Goal: Task Accomplishment & Management: Complete application form

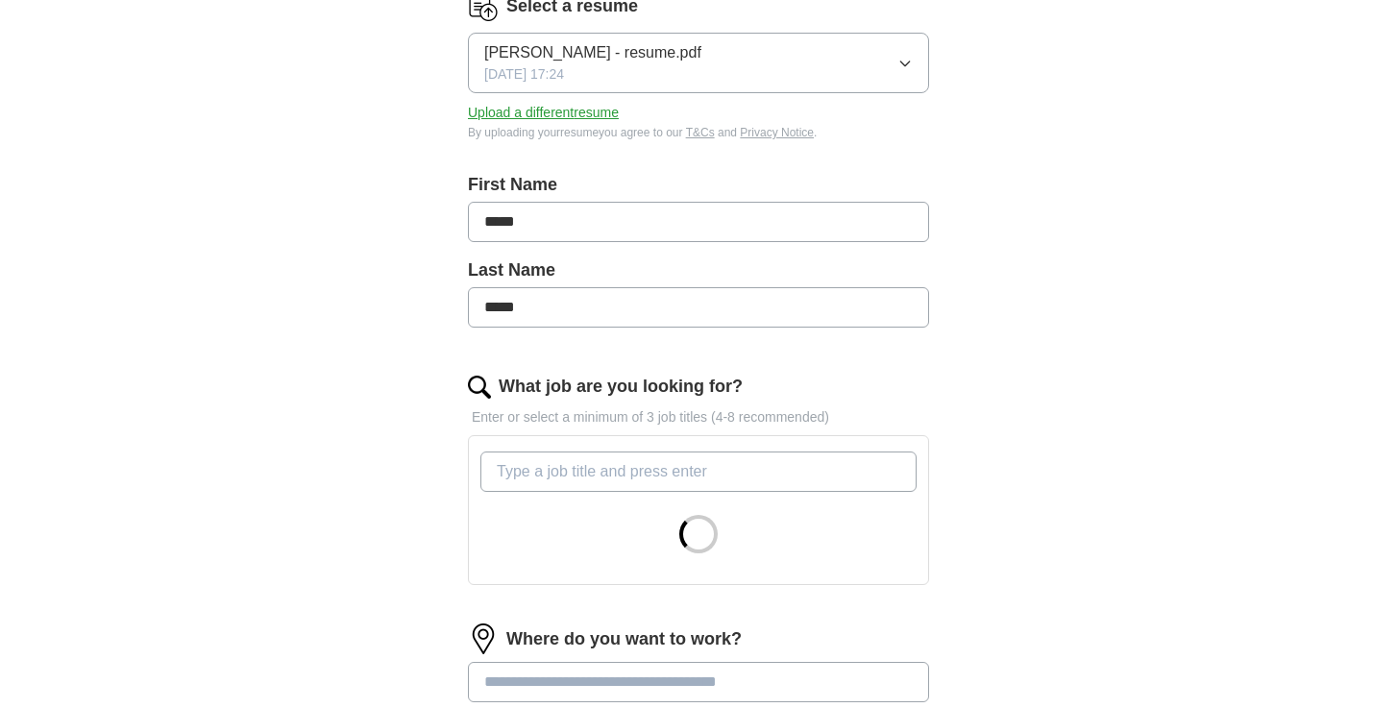
scroll to position [371, 0]
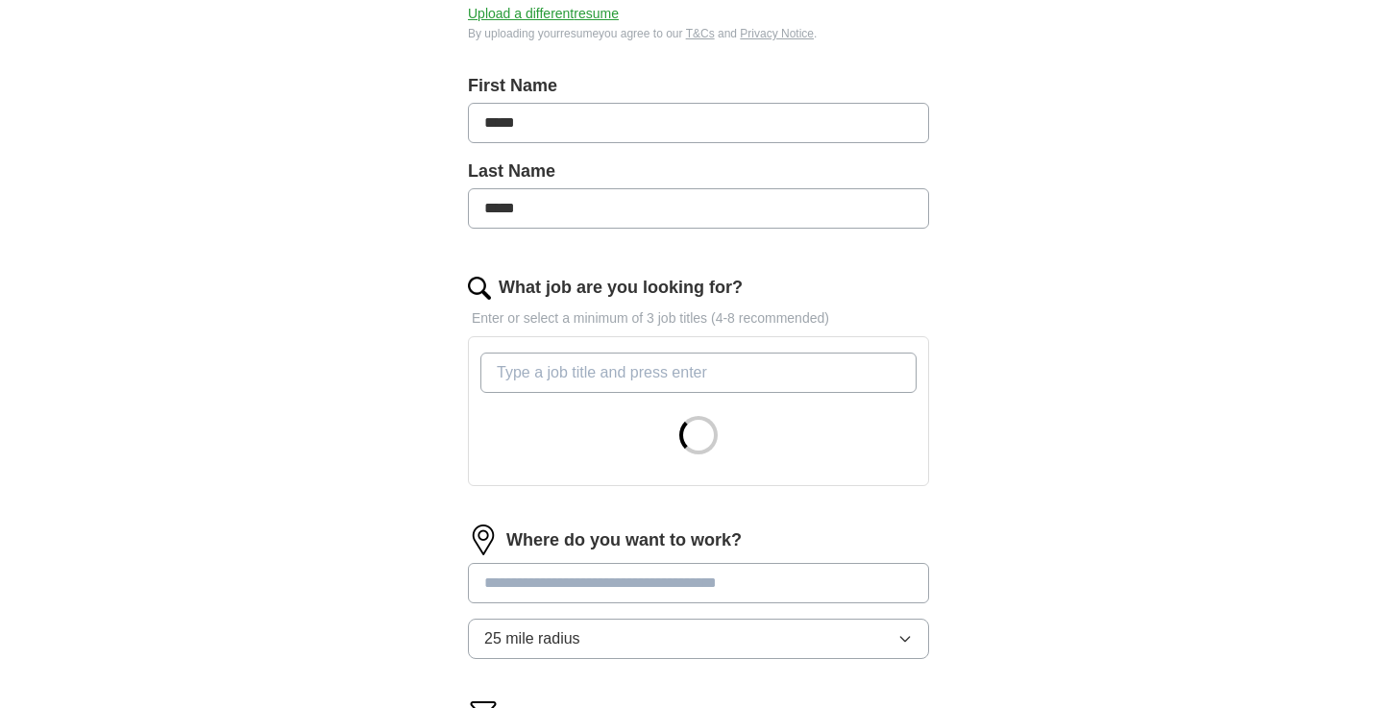
click at [696, 377] on input "What job are you looking for?" at bounding box center [699, 373] width 436 height 40
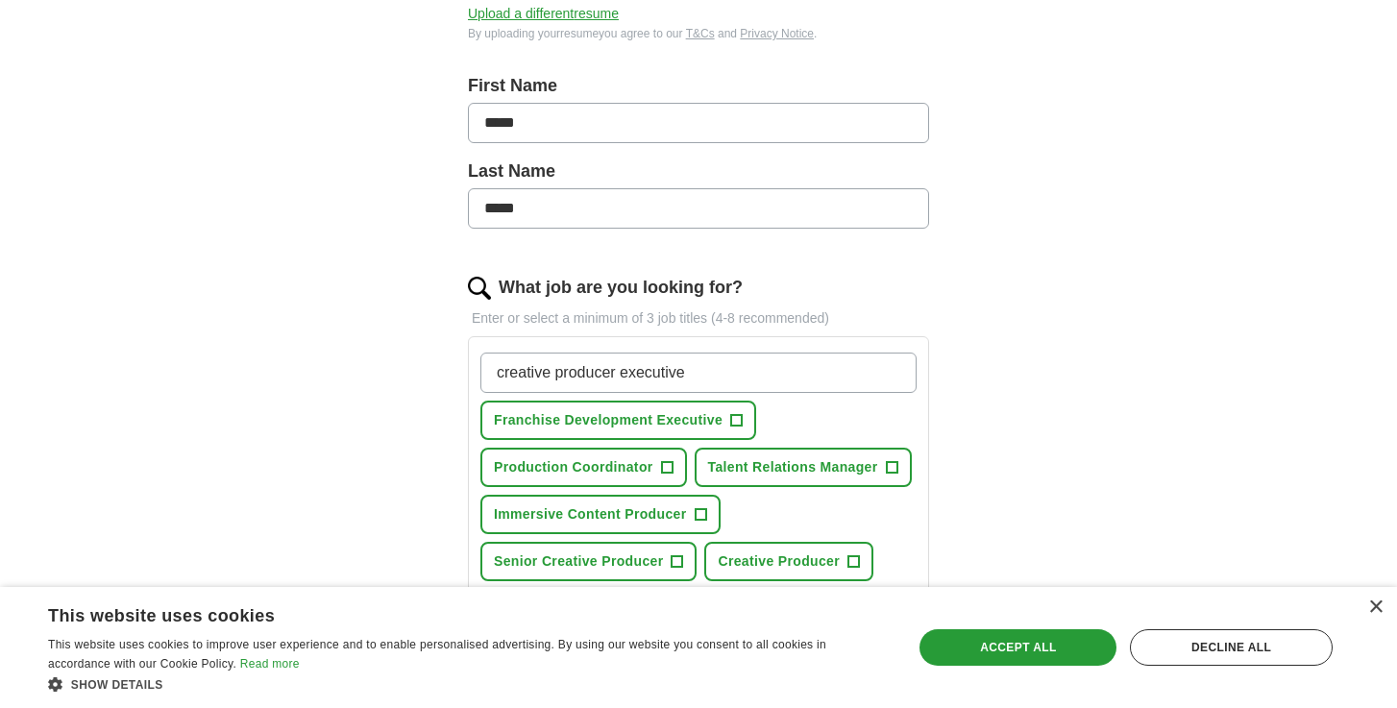
click at [731, 419] on span "+" at bounding box center [737, 420] width 12 height 15
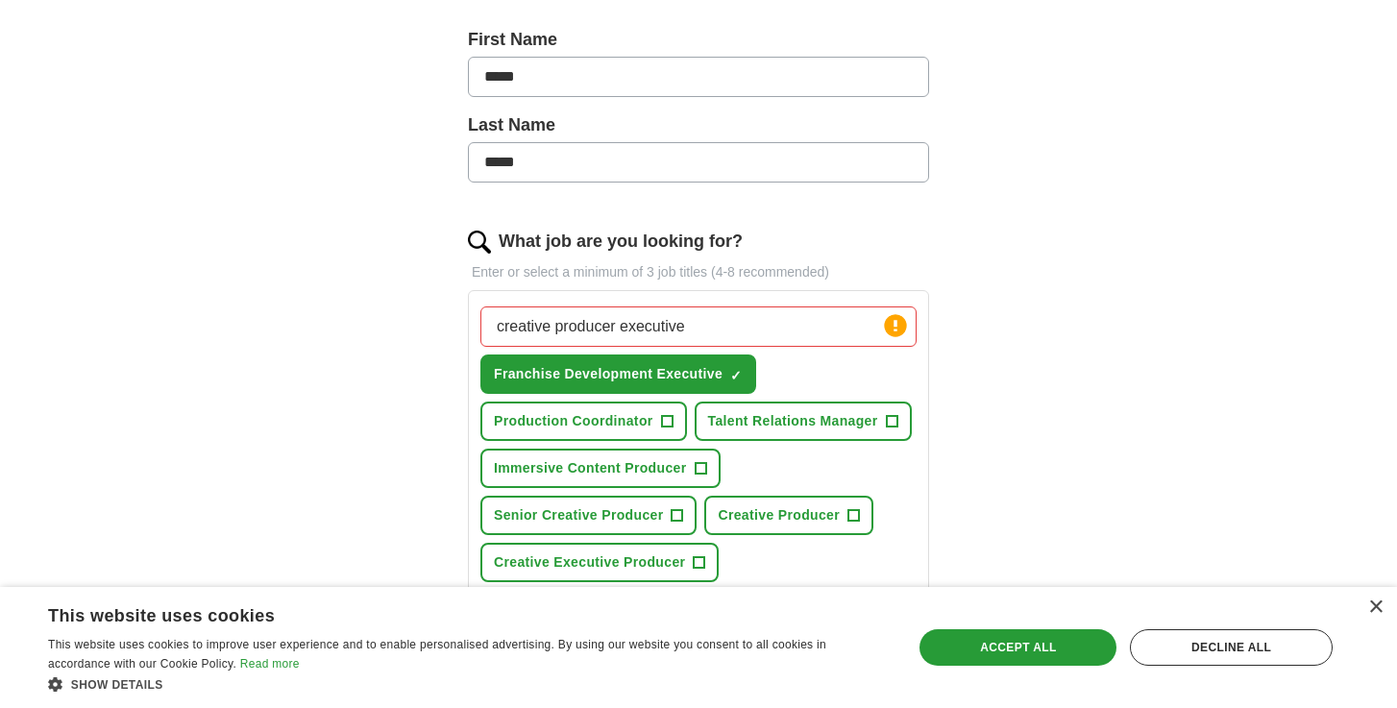
scroll to position [422, 0]
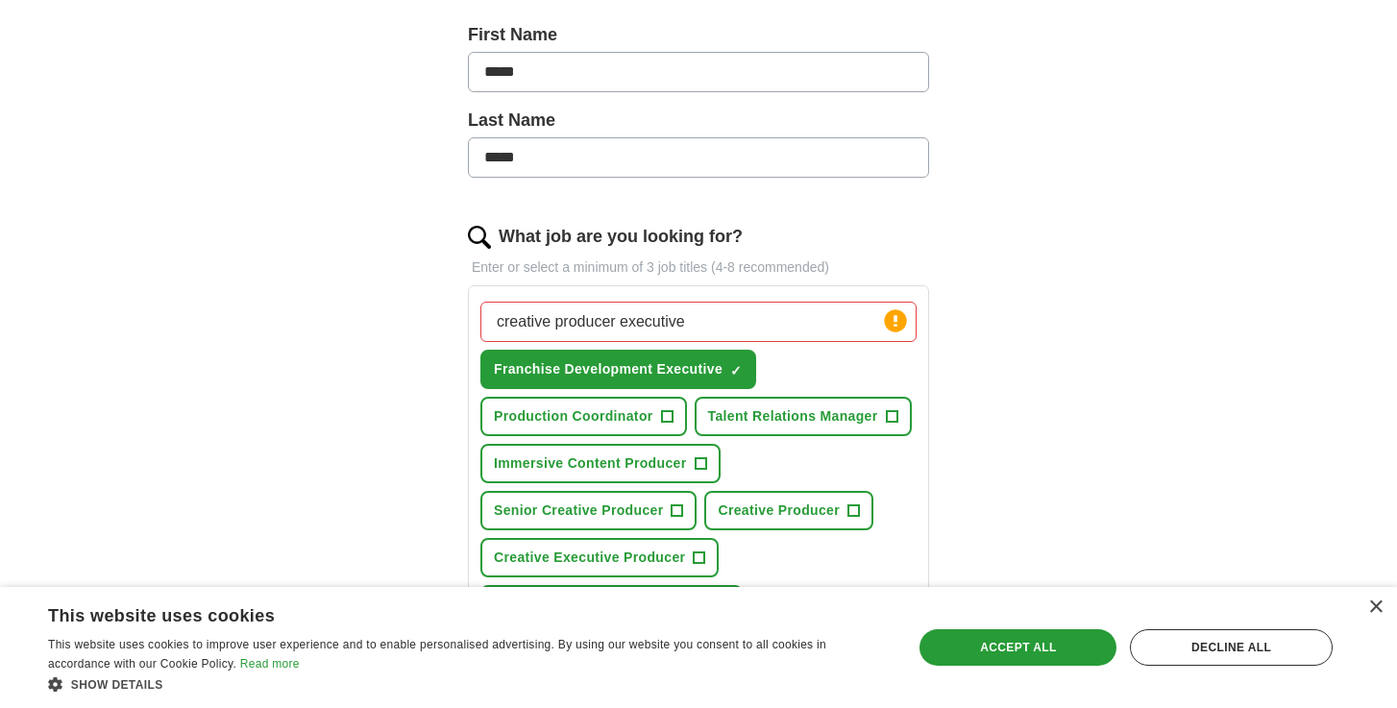
click at [702, 463] on span "+" at bounding box center [701, 463] width 12 height 15
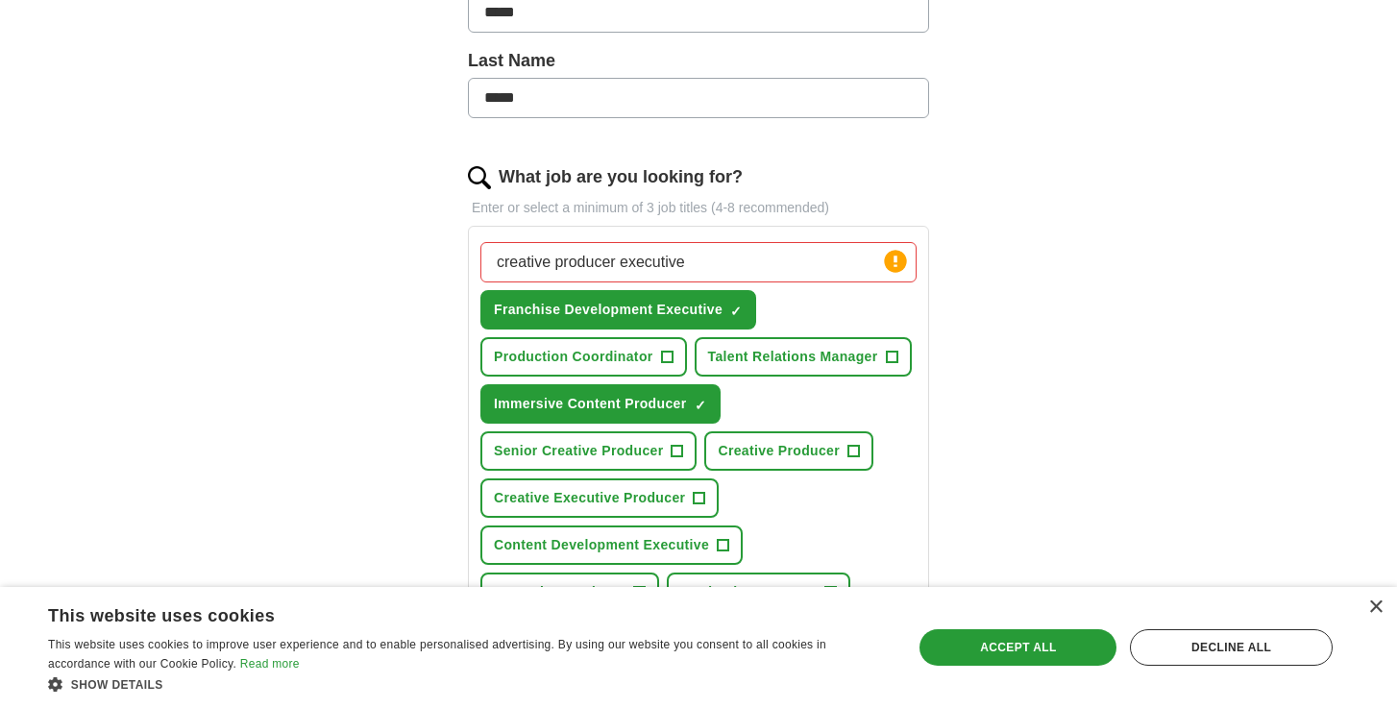
scroll to position [522, 0]
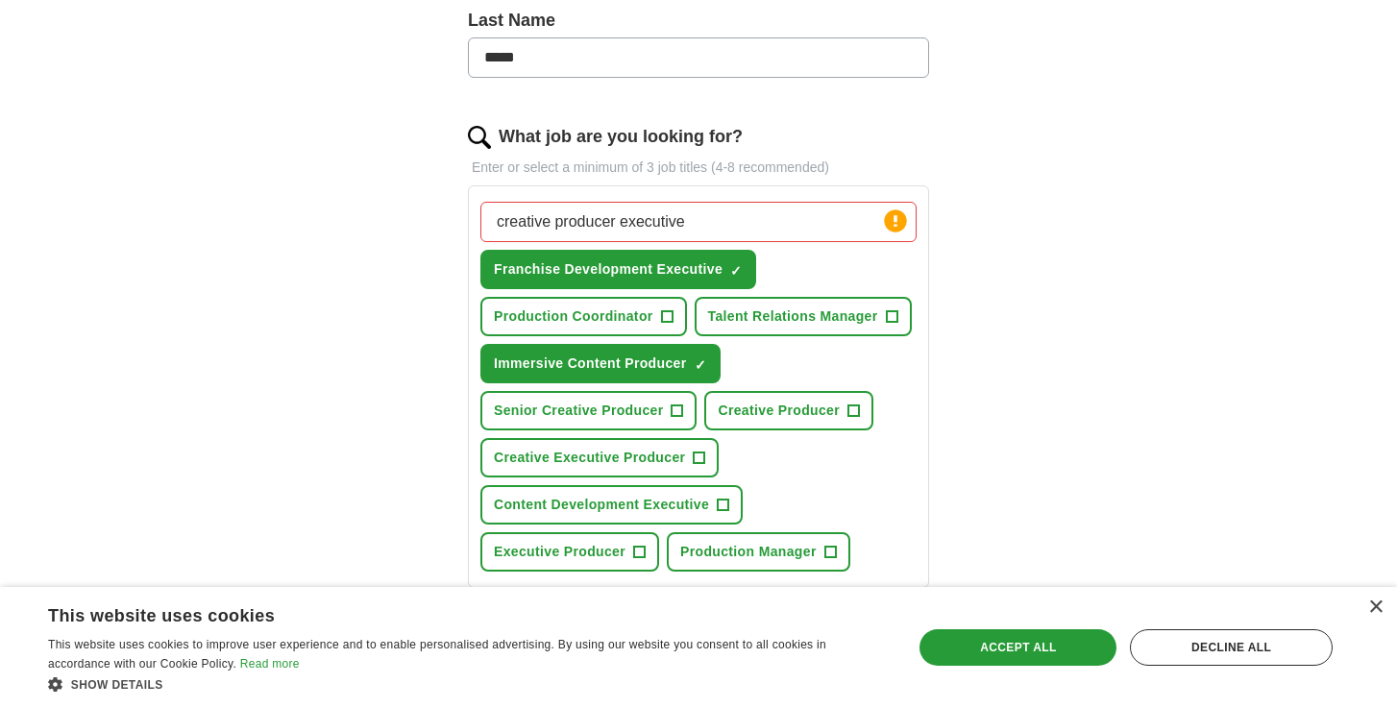
click at [678, 414] on span "+" at bounding box center [678, 411] width 12 height 15
click at [701, 454] on span "+" at bounding box center [700, 458] width 12 height 15
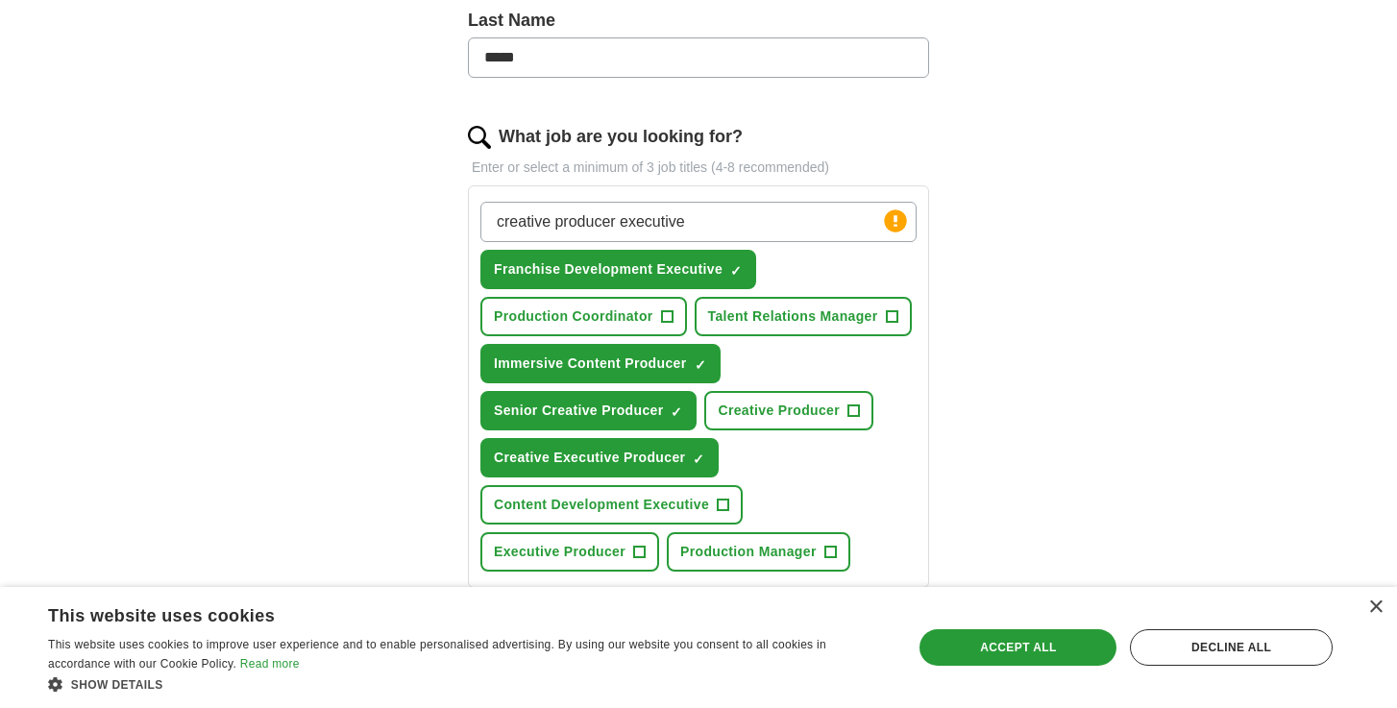
click at [835, 416] on span "Creative Producer" at bounding box center [779, 411] width 122 height 20
click at [731, 502] on button "Content Development Executive +" at bounding box center [612, 504] width 262 height 39
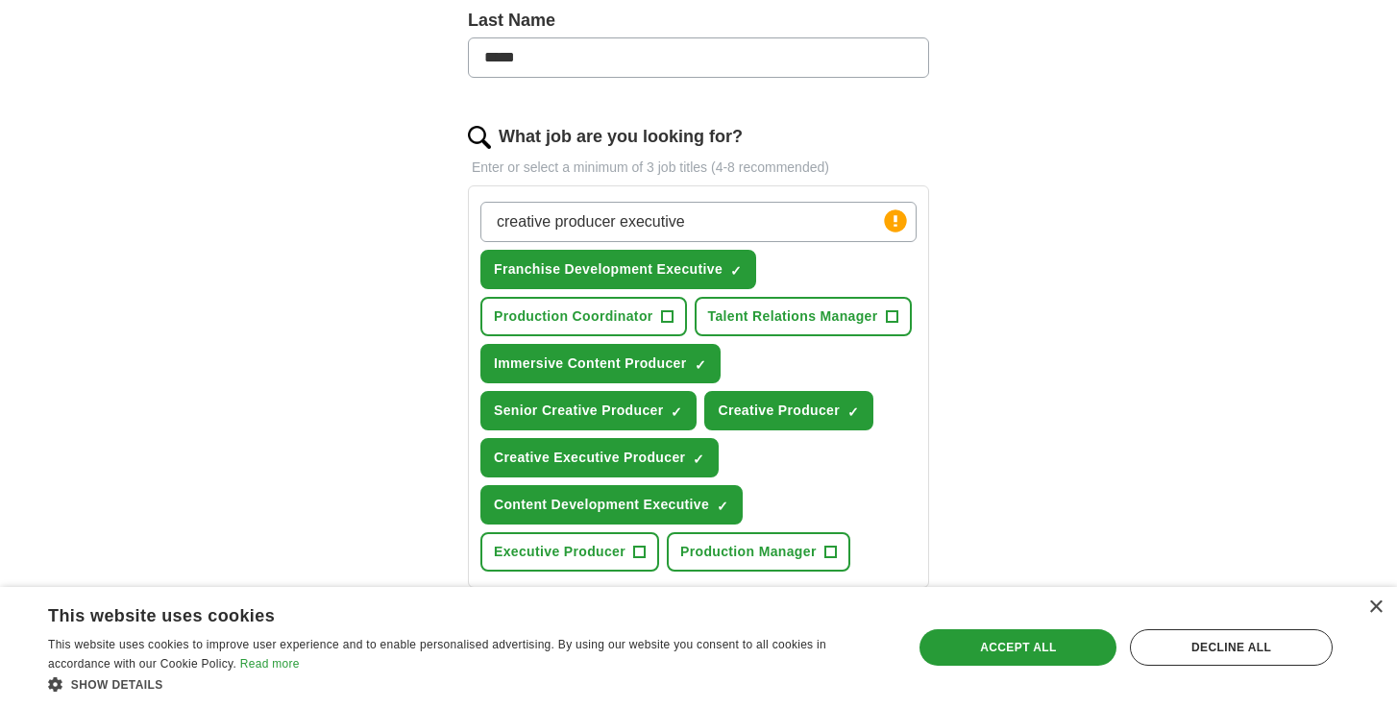
click at [651, 542] on button "Executive Producer +" at bounding box center [570, 551] width 179 height 39
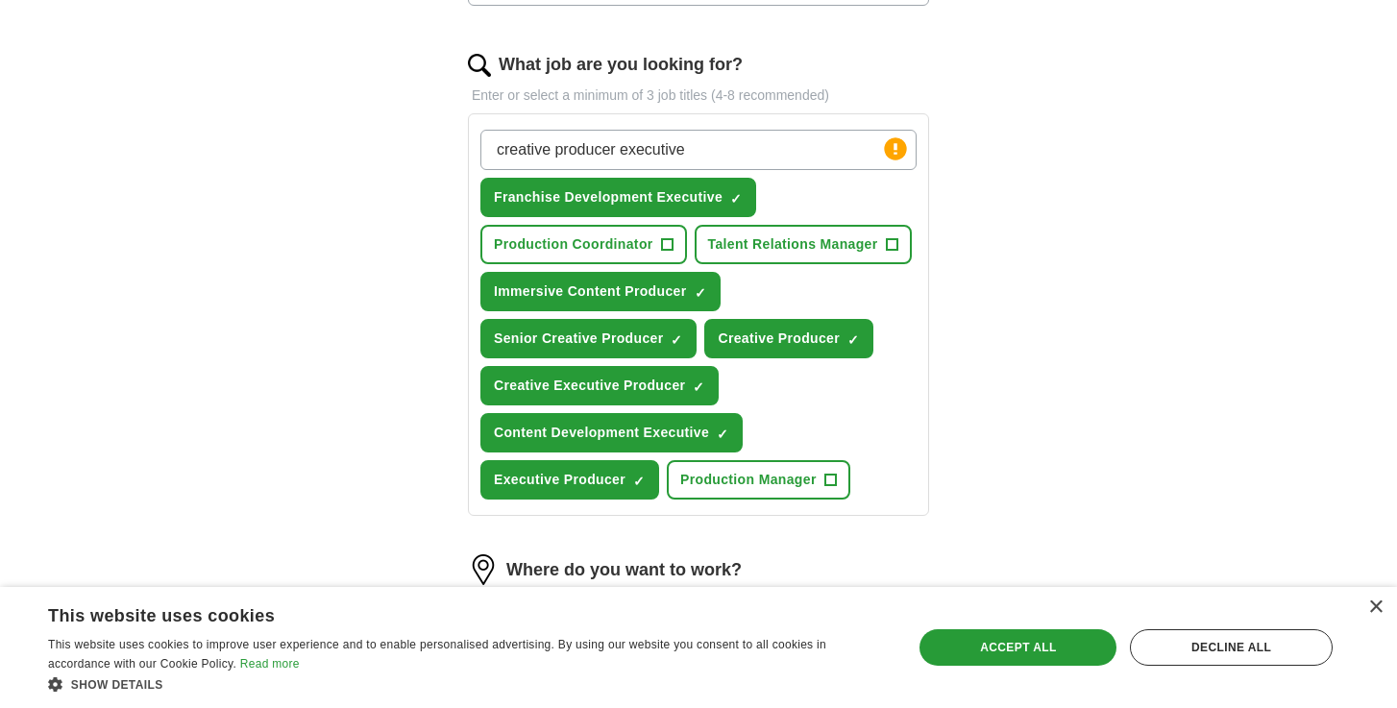
scroll to position [653, 0]
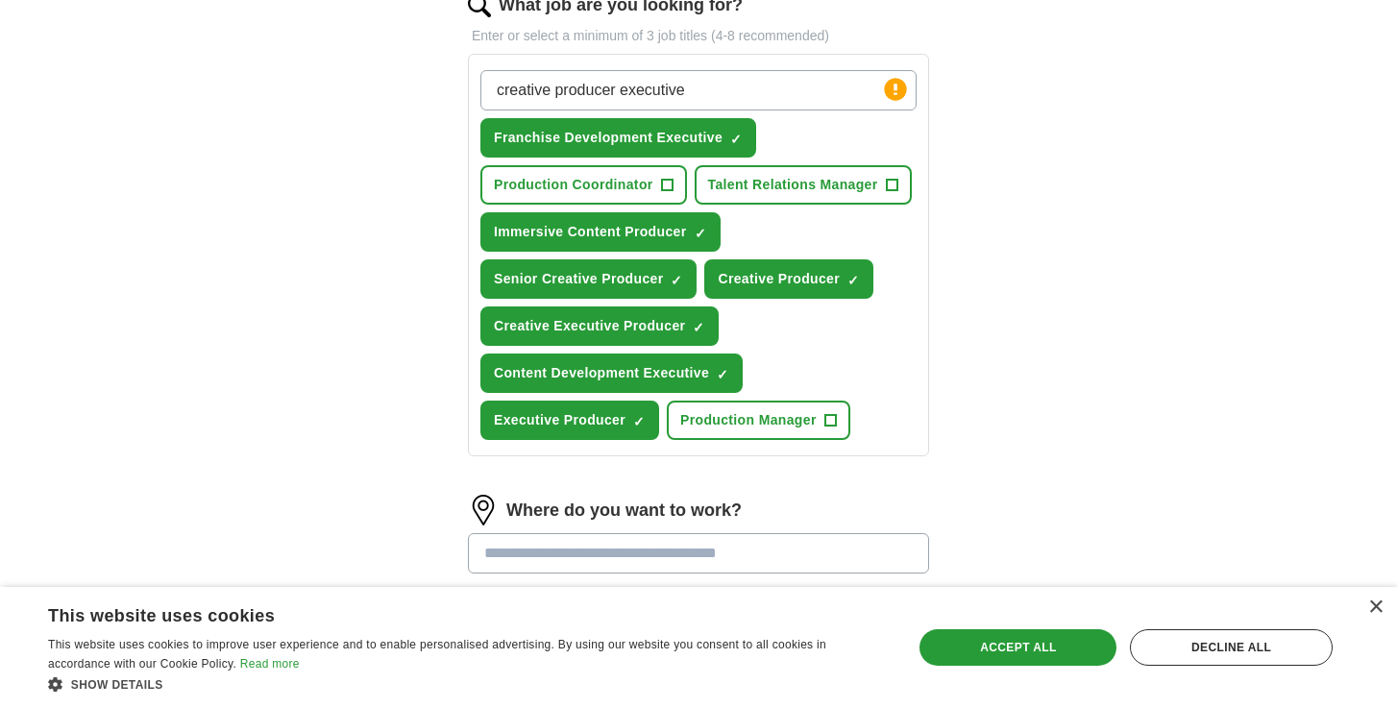
click at [0, 0] on span "×" at bounding box center [0, 0] width 0 height 0
click at [716, 85] on input "creative producer executive" at bounding box center [699, 90] width 436 height 40
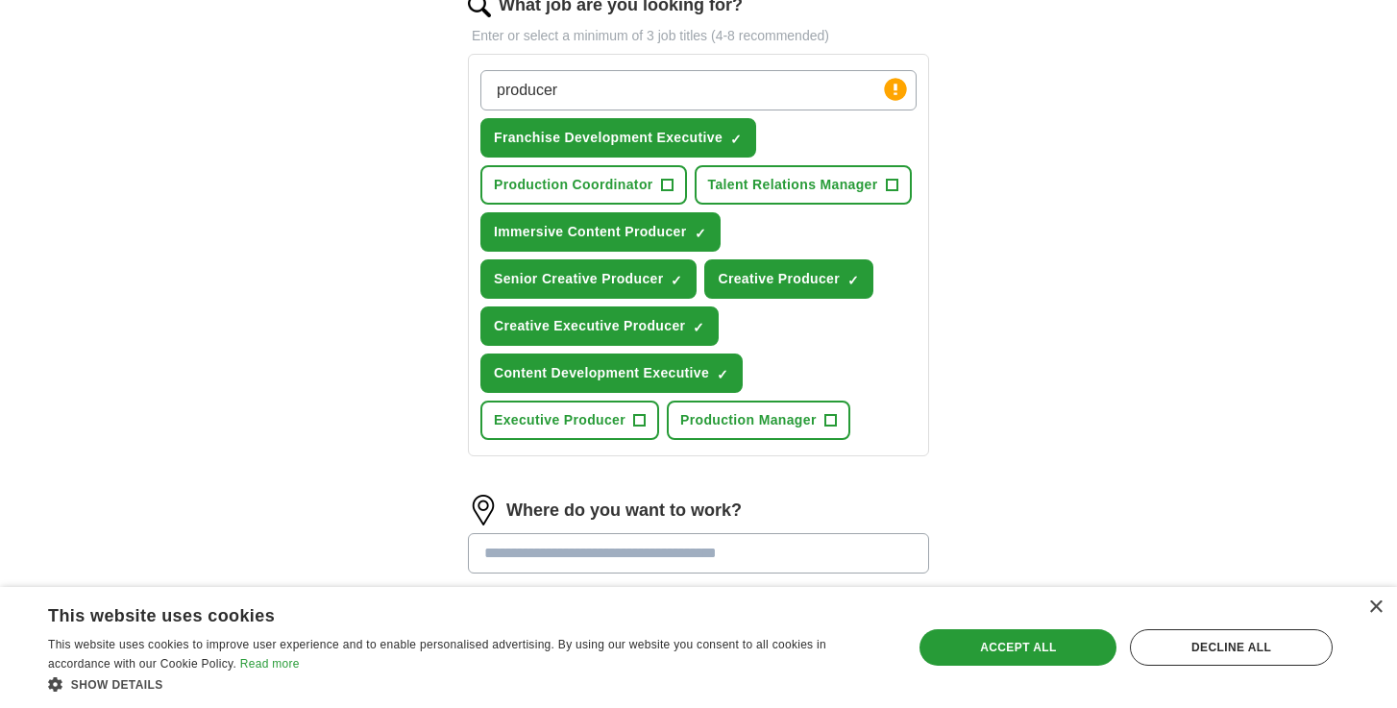
click at [713, 102] on input "producer" at bounding box center [699, 90] width 436 height 40
type input "ip and franchise"
click at [682, 91] on input "ip and franchise" at bounding box center [699, 90] width 436 height 40
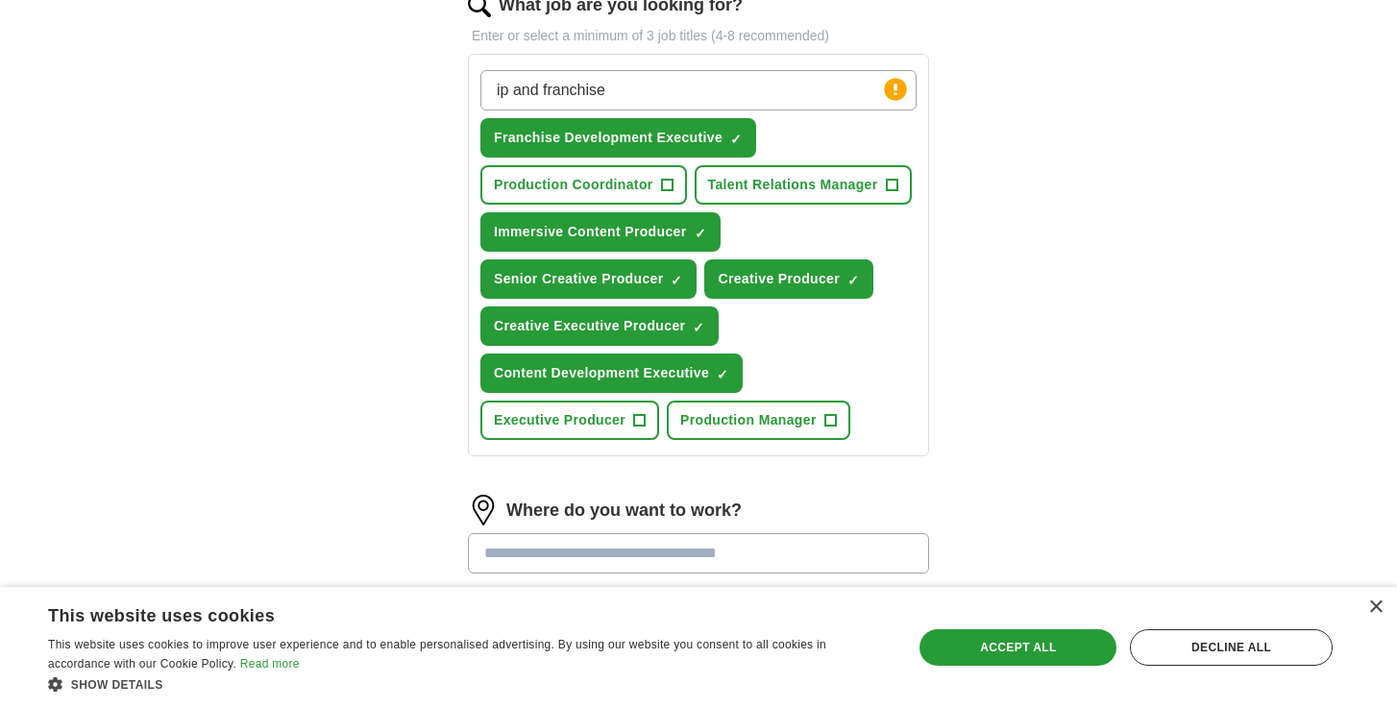
click at [682, 91] on input "ip and franchise" at bounding box center [699, 90] width 436 height 40
click at [900, 190] on button "Talent Relations Manager +" at bounding box center [803, 184] width 217 height 39
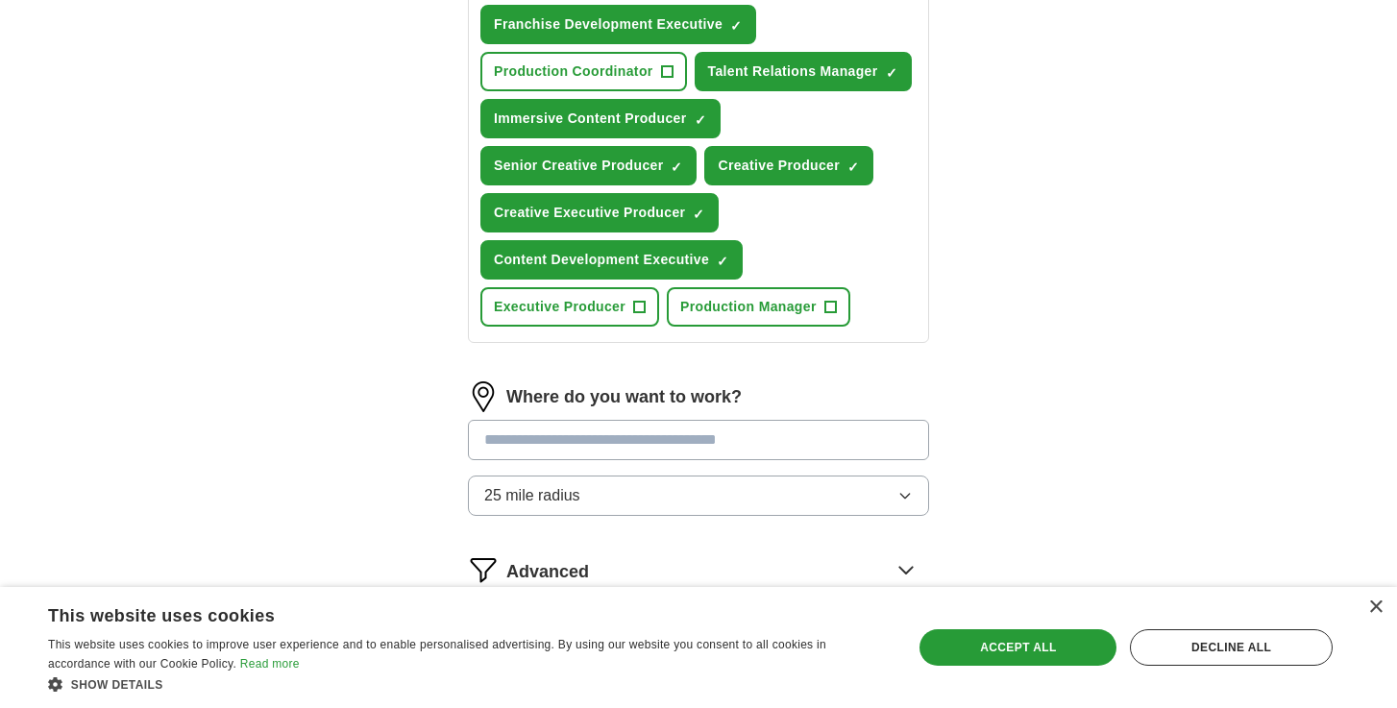
scroll to position [824, 0]
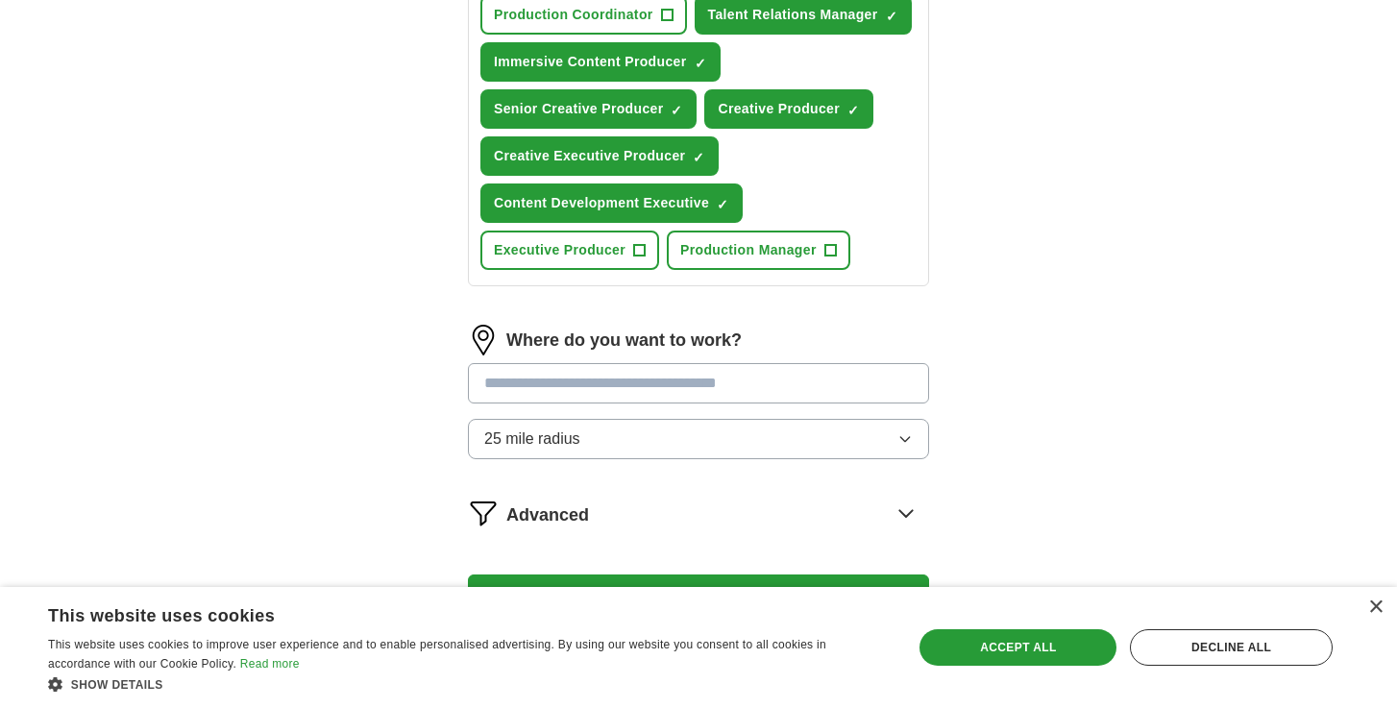
click at [716, 379] on input at bounding box center [698, 383] width 461 height 40
type input "**********"
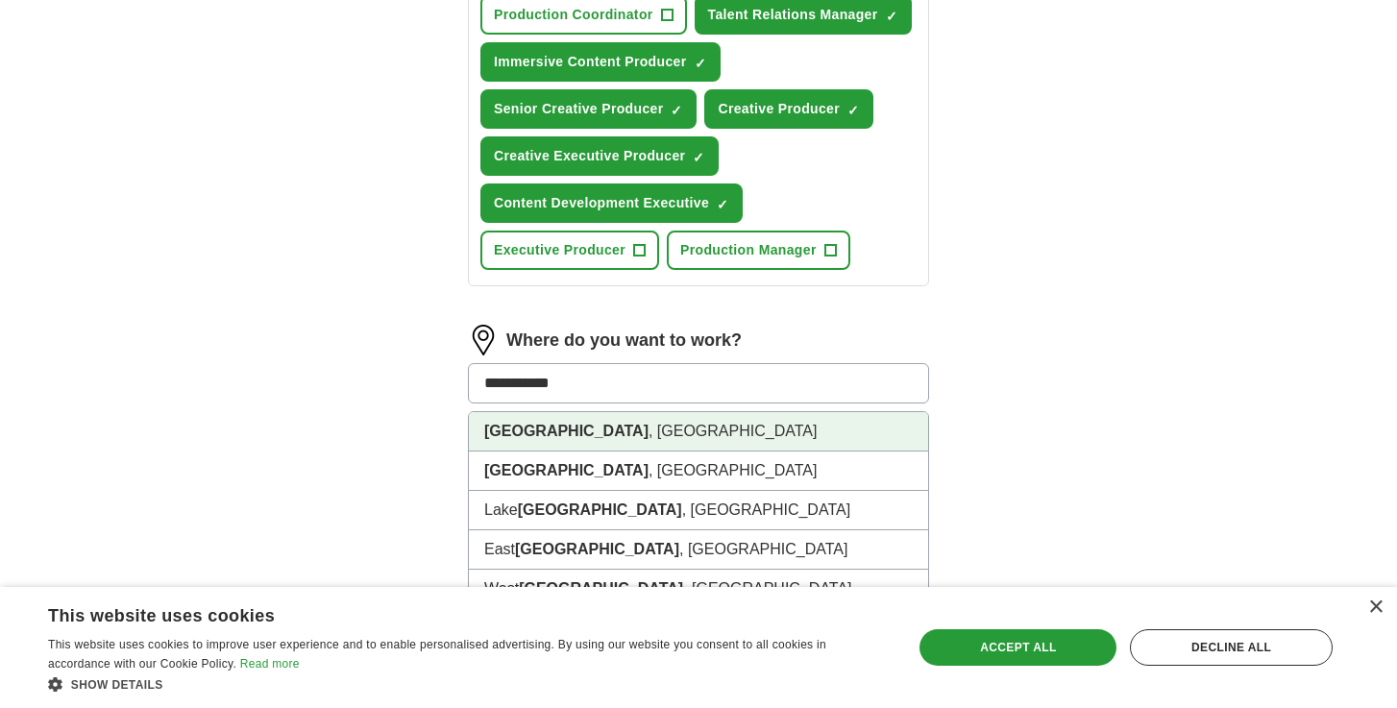
click at [640, 437] on li "Los Angeles , CA" at bounding box center [698, 431] width 459 height 39
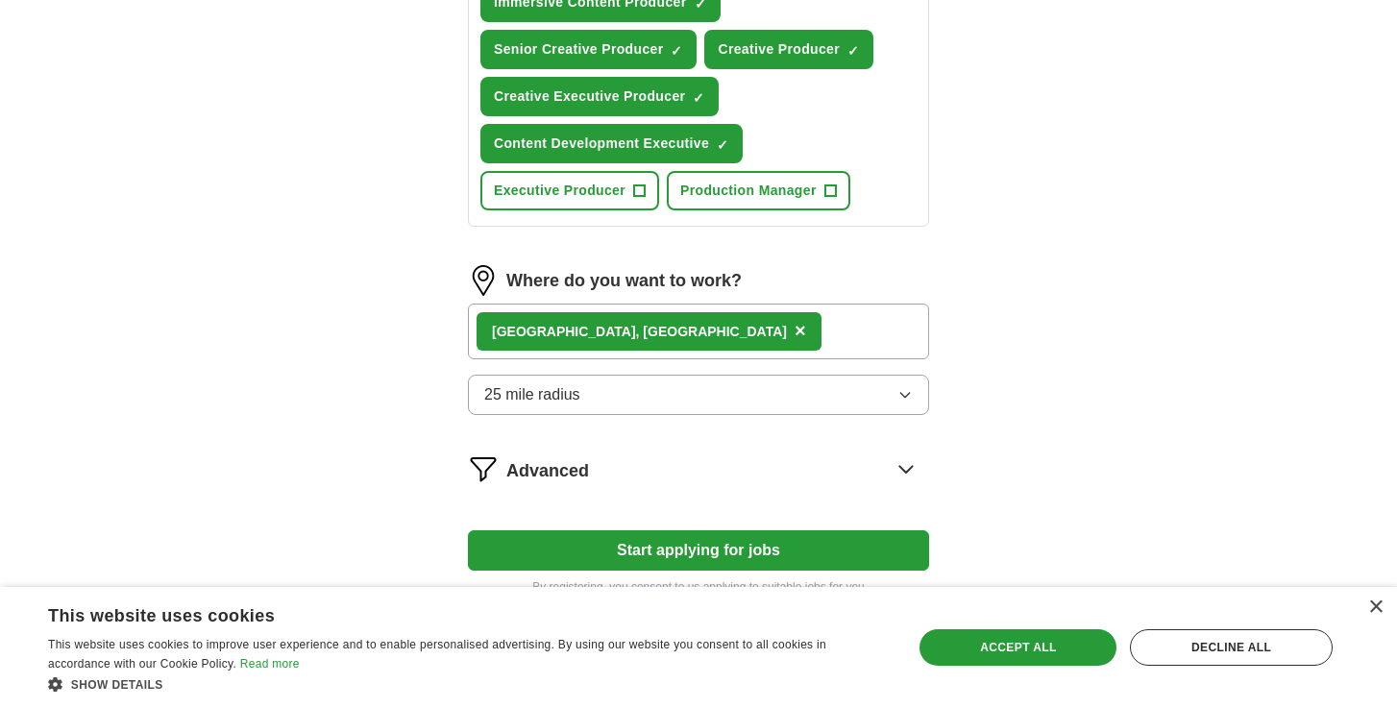
scroll to position [924, 0]
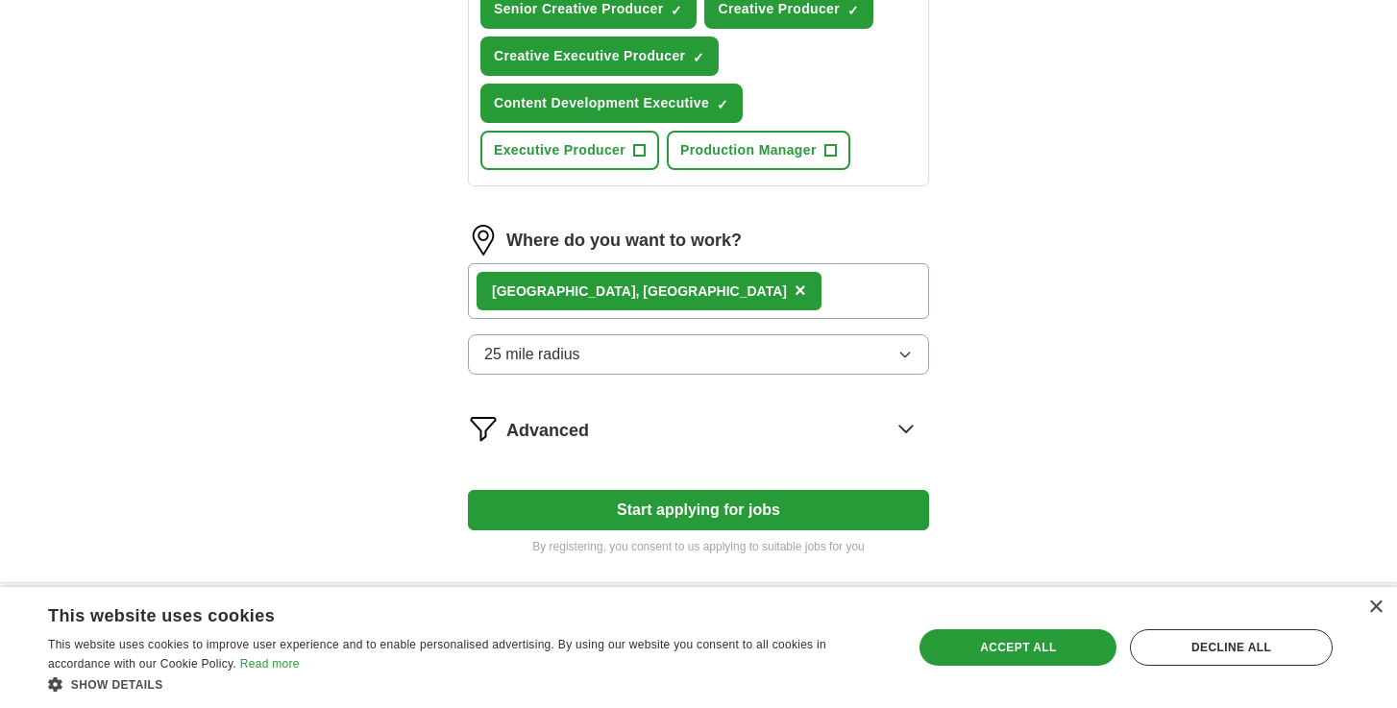
click at [738, 508] on button "Start applying for jobs" at bounding box center [698, 510] width 461 height 40
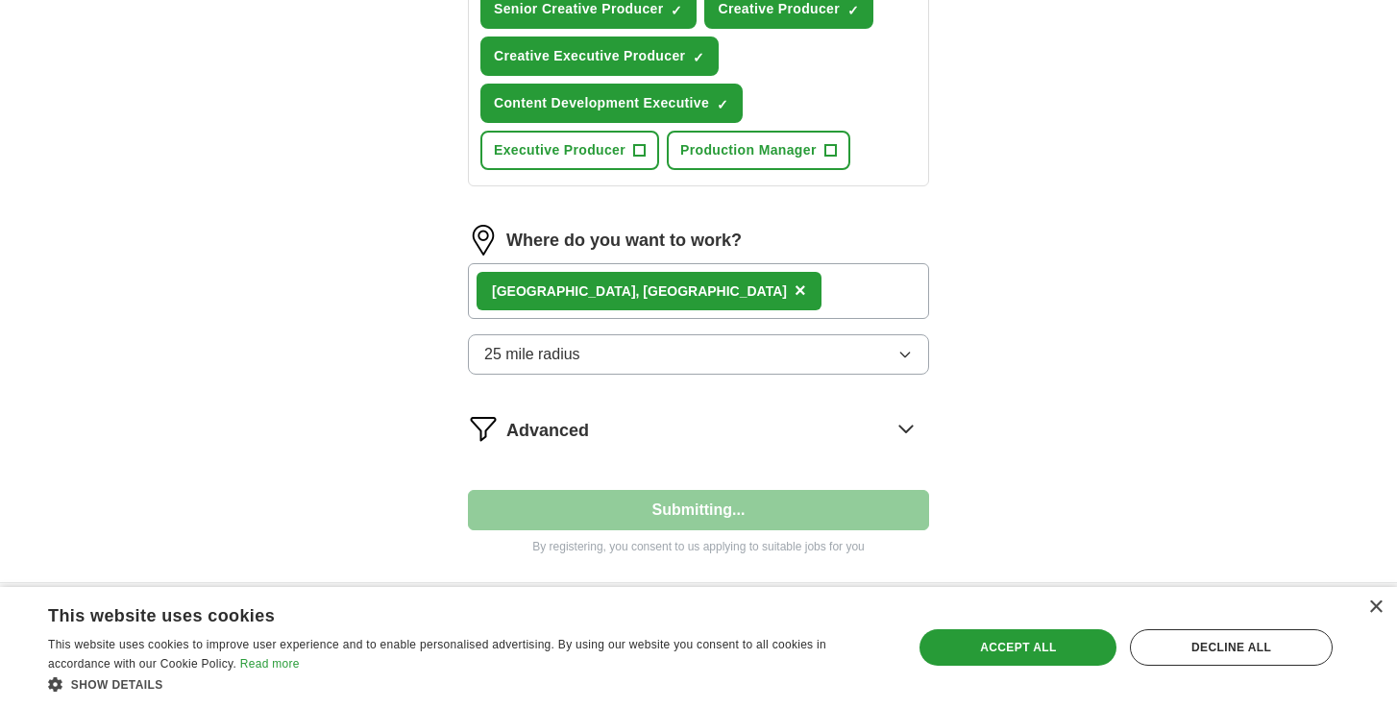
select select "**"
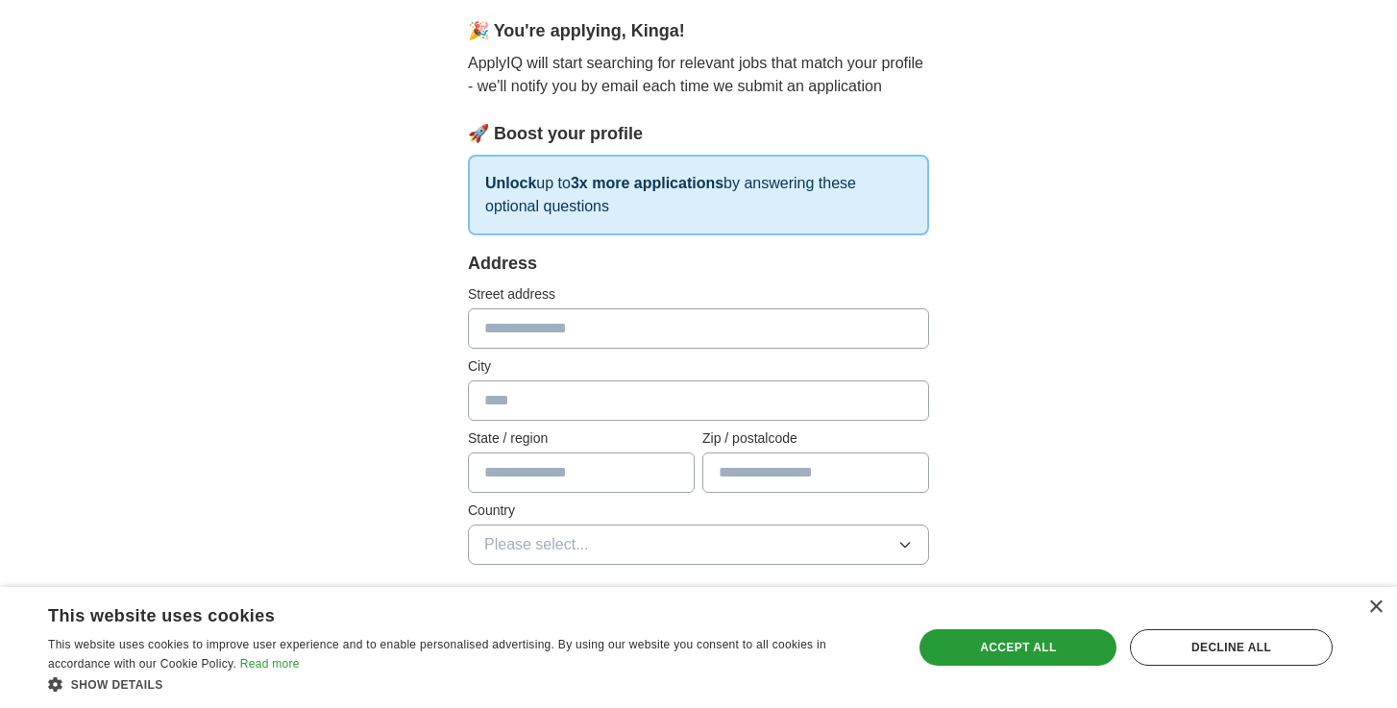
scroll to position [146, 0]
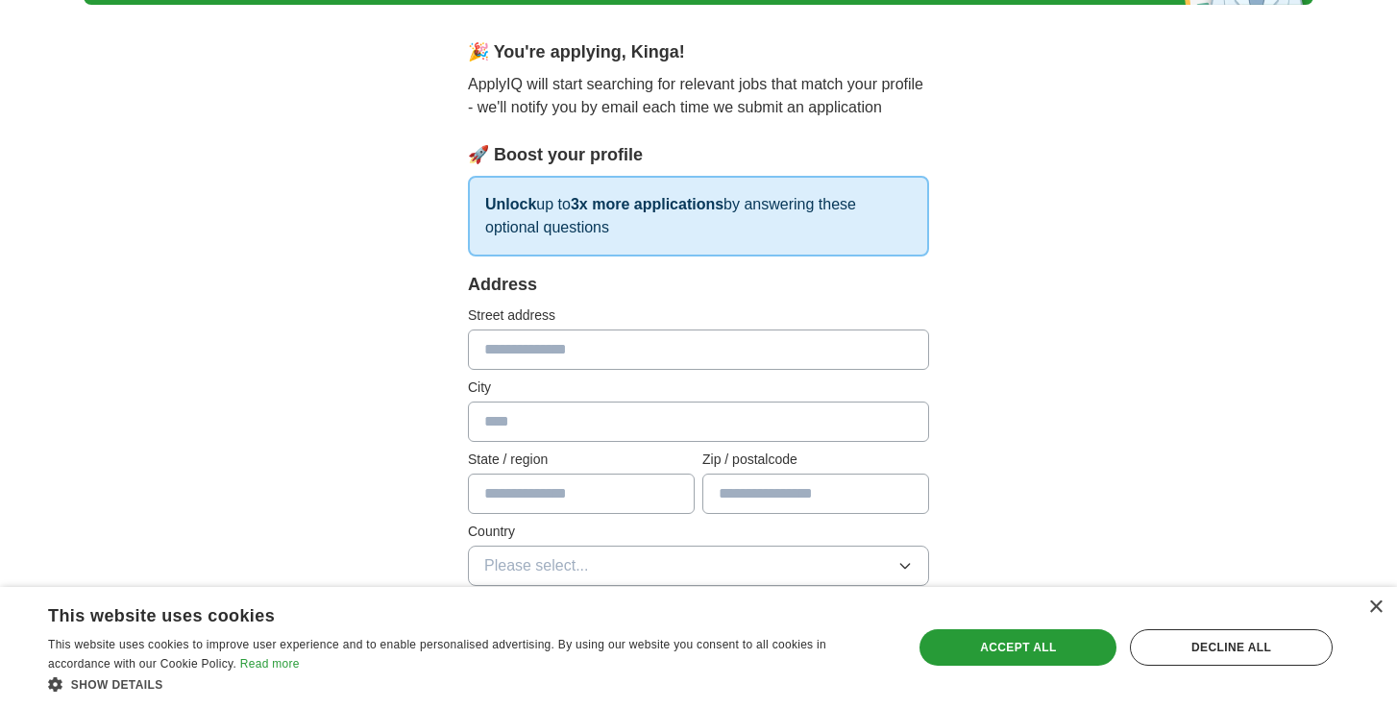
click at [662, 359] on input "text" at bounding box center [698, 350] width 461 height 40
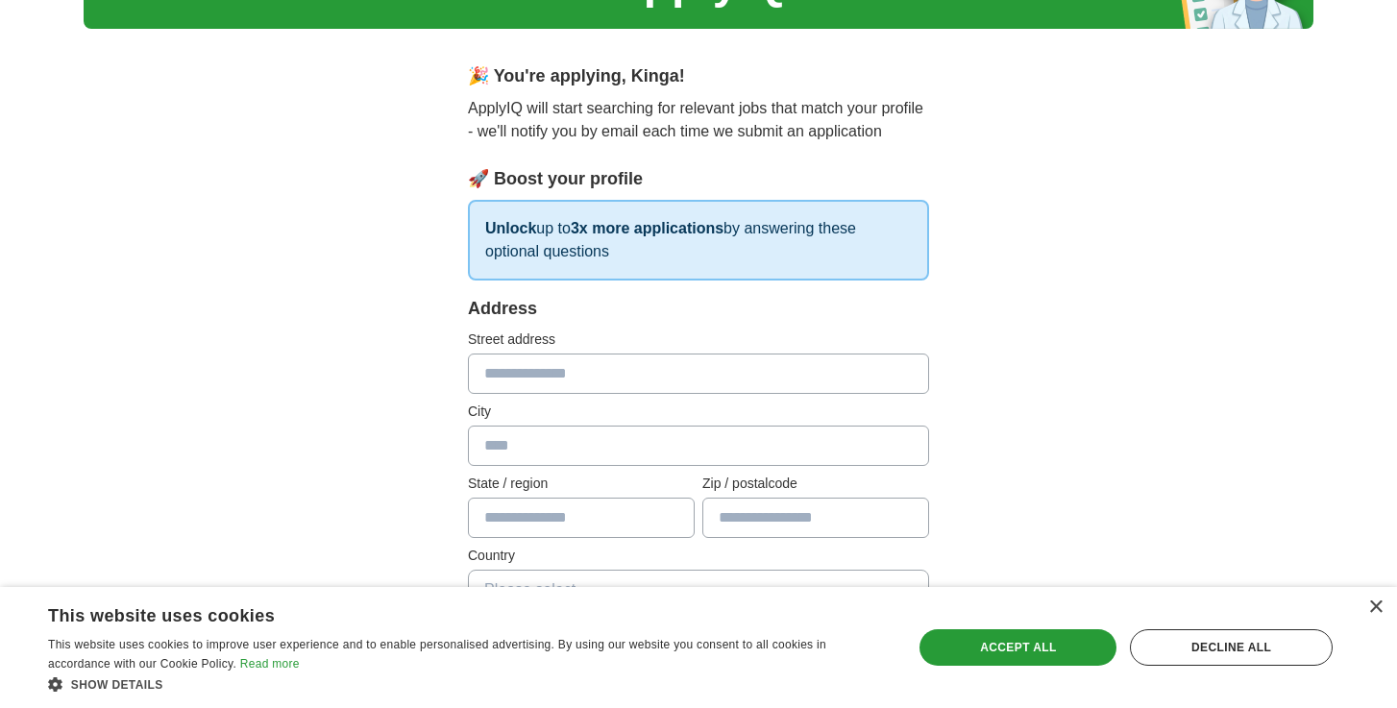
scroll to position [352, 0]
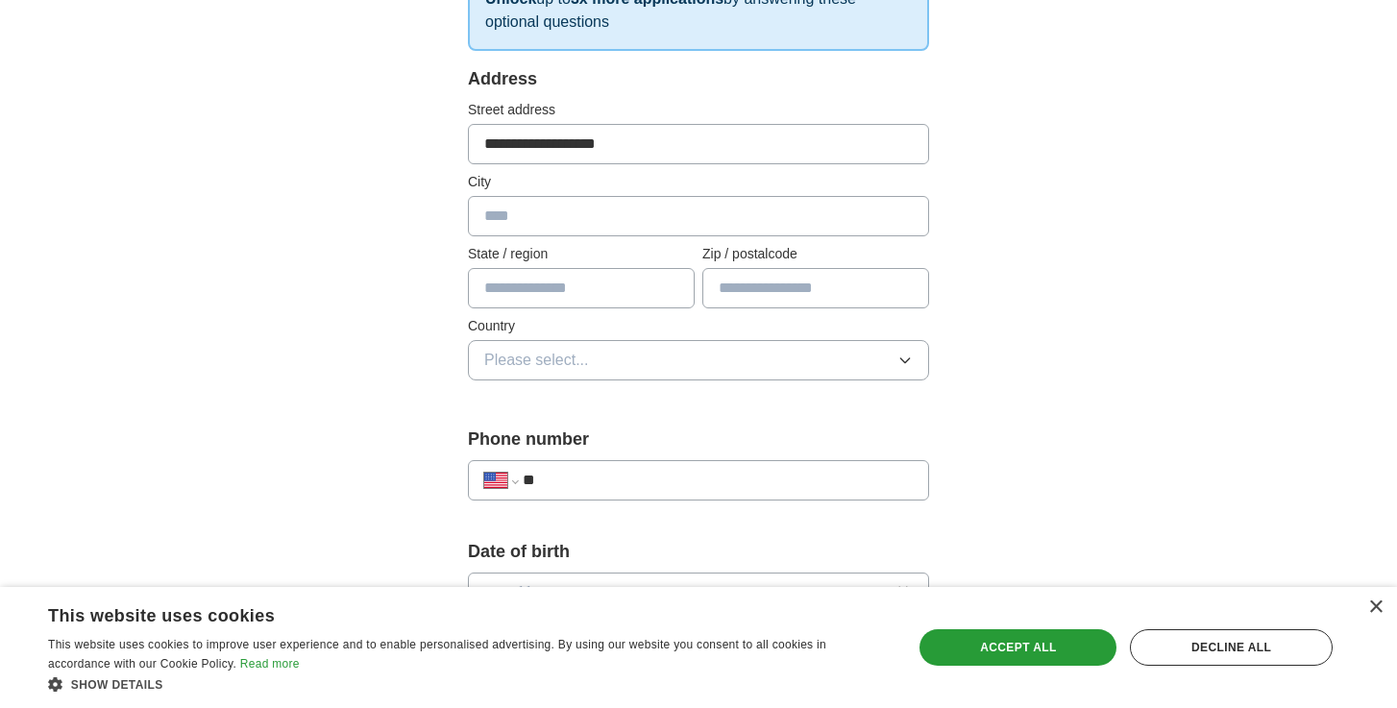
type input "**********"
type input "**"
type input "*****"
click at [665, 353] on button "Please select..." at bounding box center [698, 360] width 461 height 40
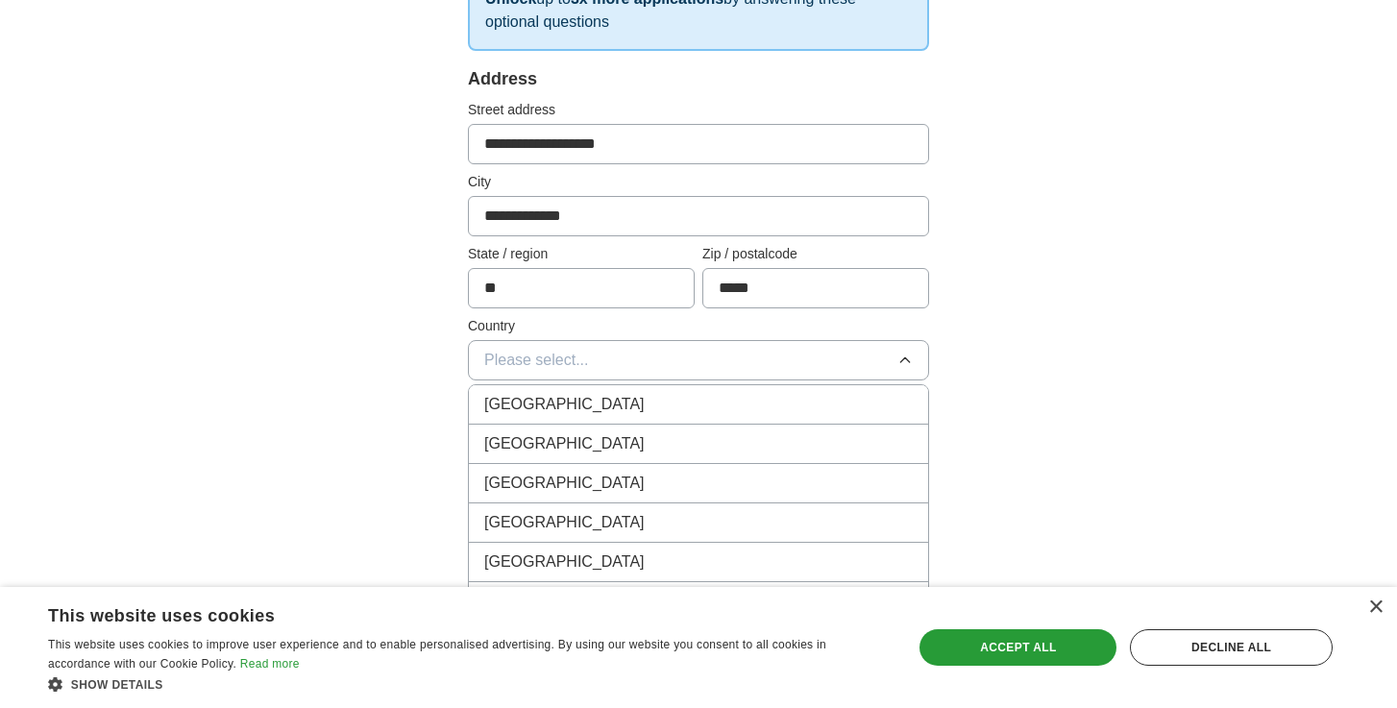
click at [666, 440] on div "United States" at bounding box center [698, 443] width 429 height 23
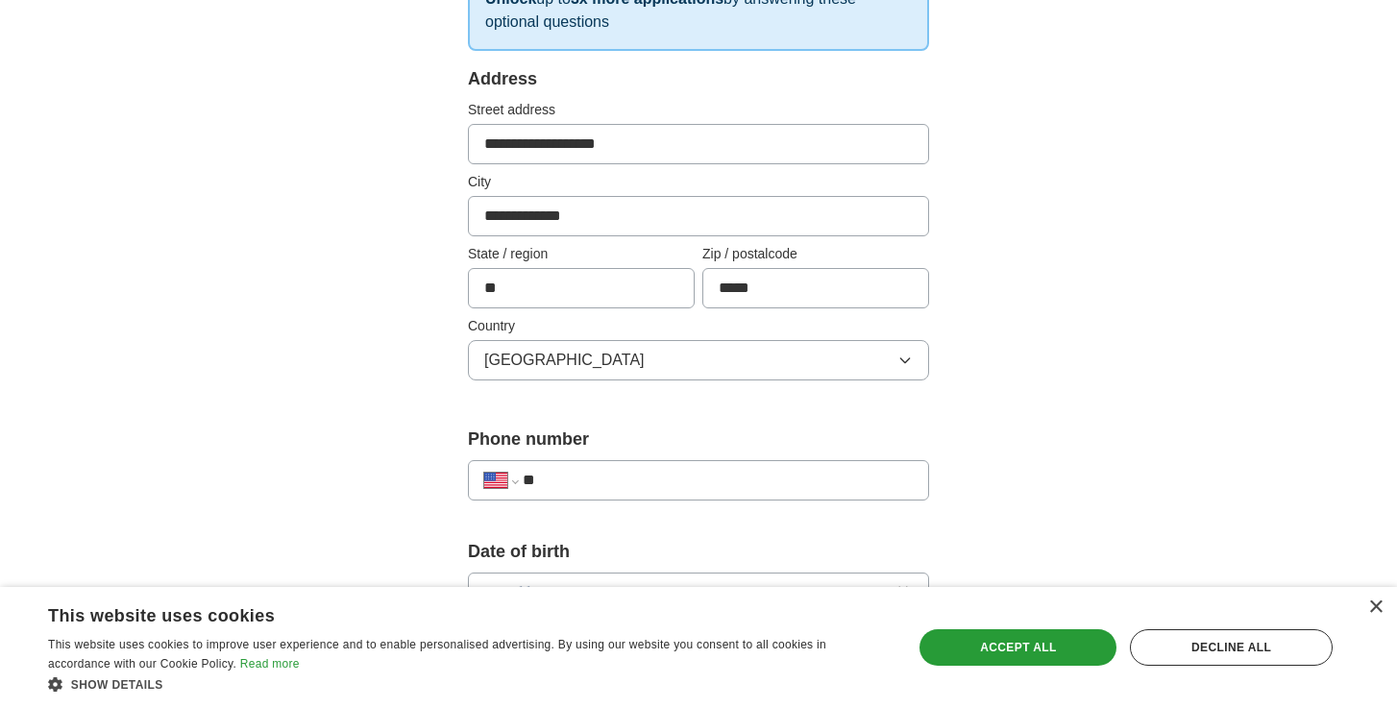
click at [653, 478] on input "**" at bounding box center [718, 480] width 390 height 23
type input "**********"
select select "**"
type input "**********"
select select "**"
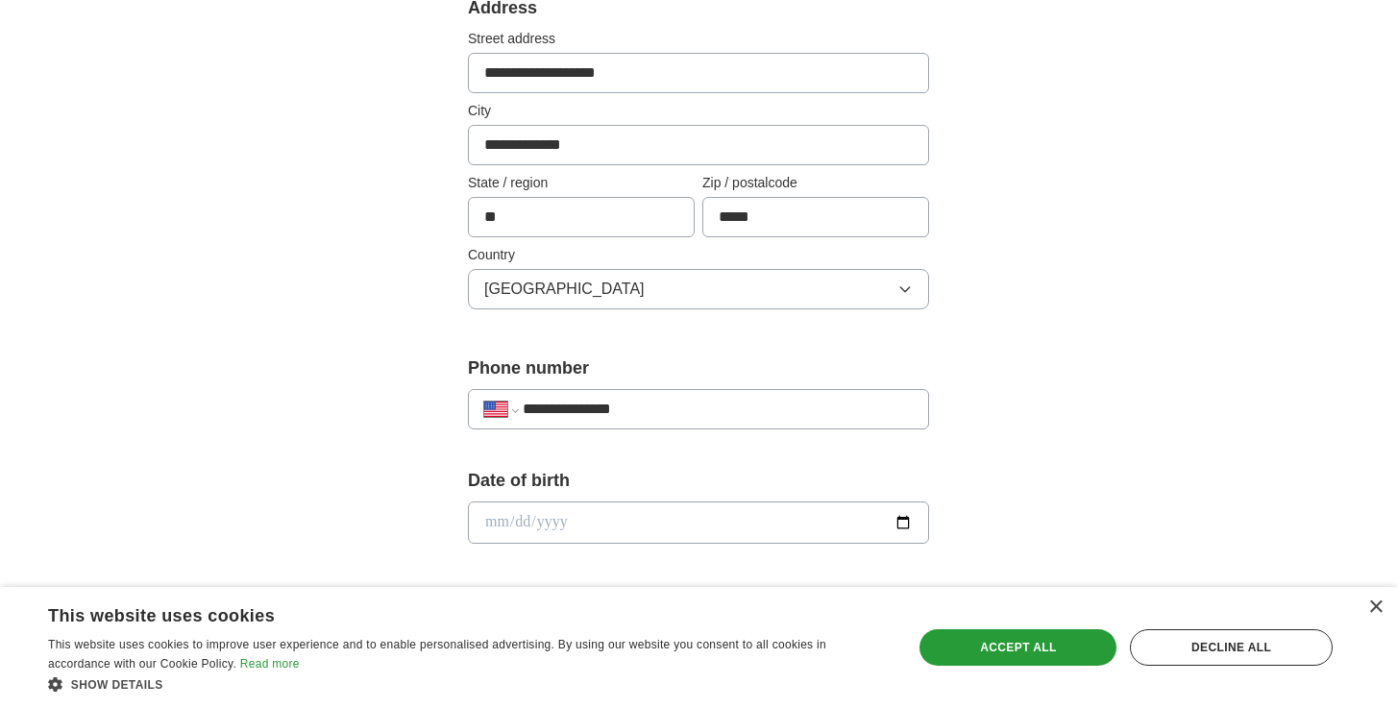
scroll to position [461, 0]
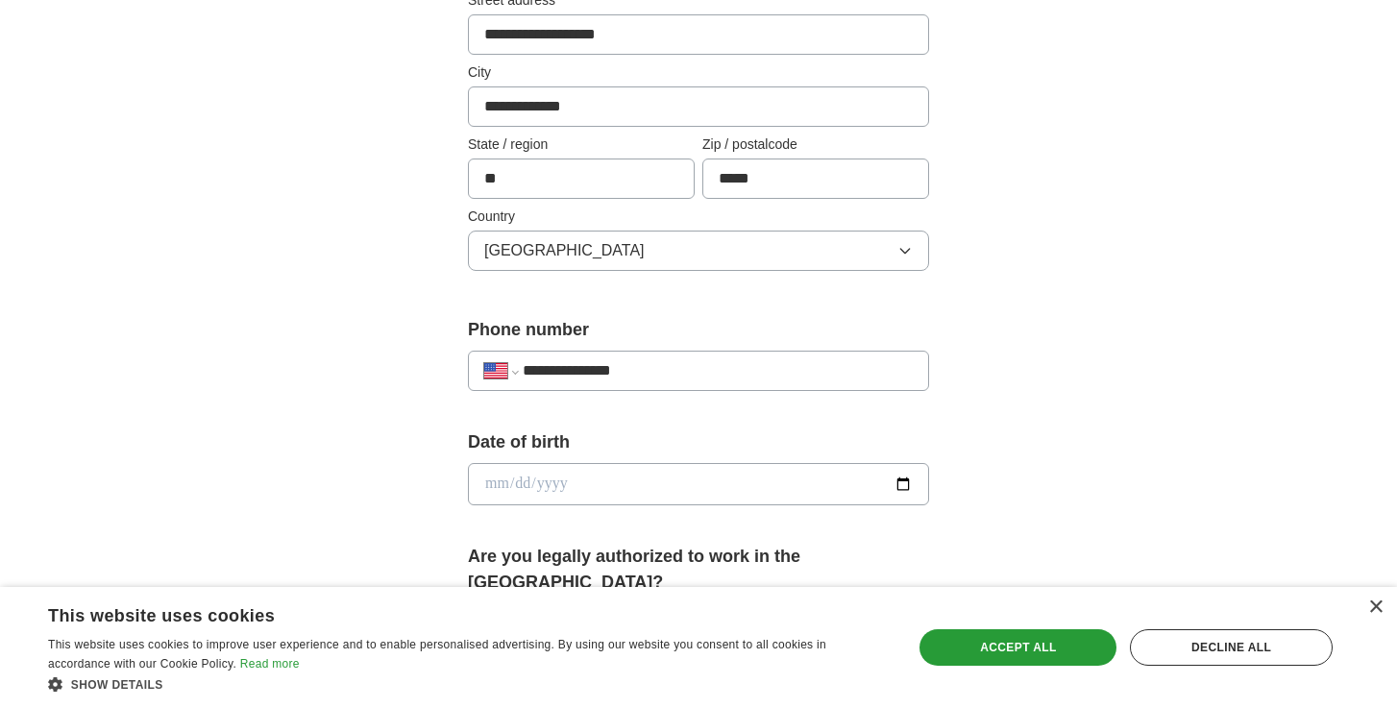
type input "**********"
click at [576, 493] on input "date" at bounding box center [698, 484] width 461 height 42
click at [561, 483] on input "**********" at bounding box center [698, 484] width 461 height 42
type input "**********"
click at [693, 534] on form "**********" at bounding box center [698, 642] width 461 height 1371
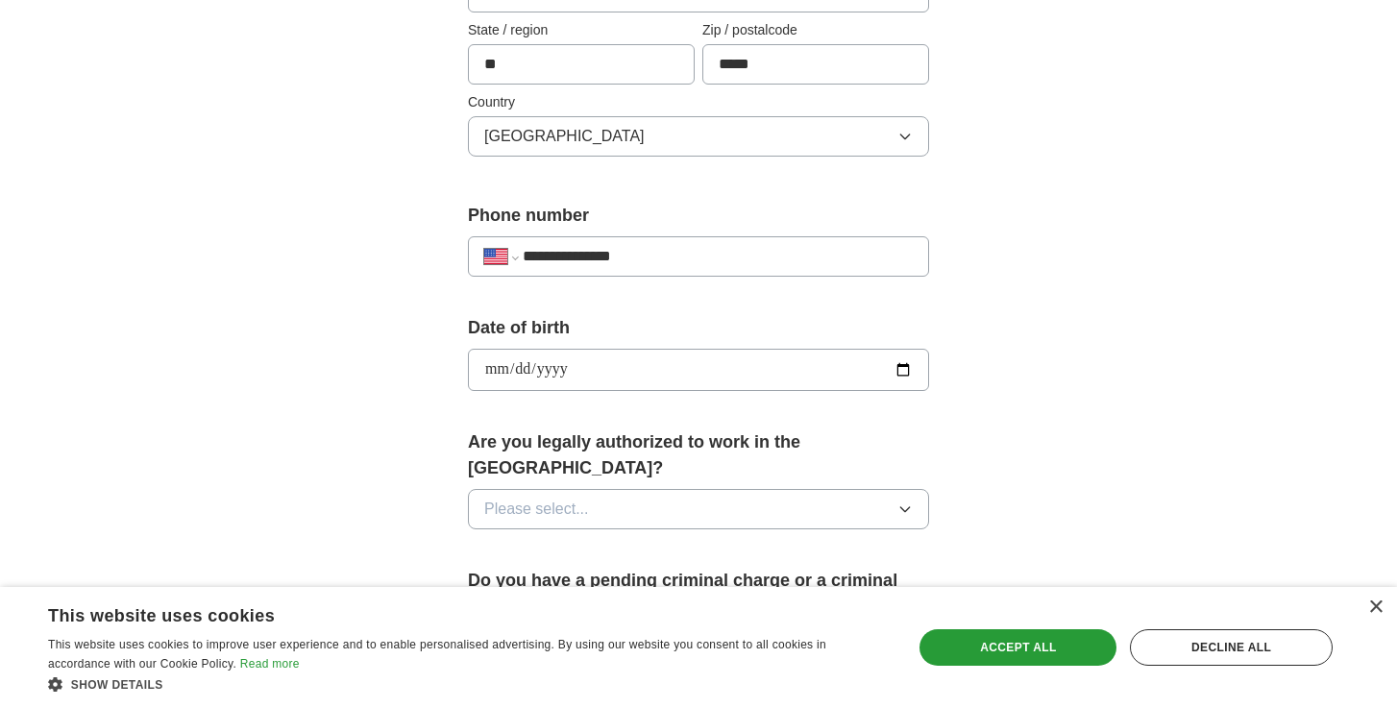
scroll to position [715, 0]
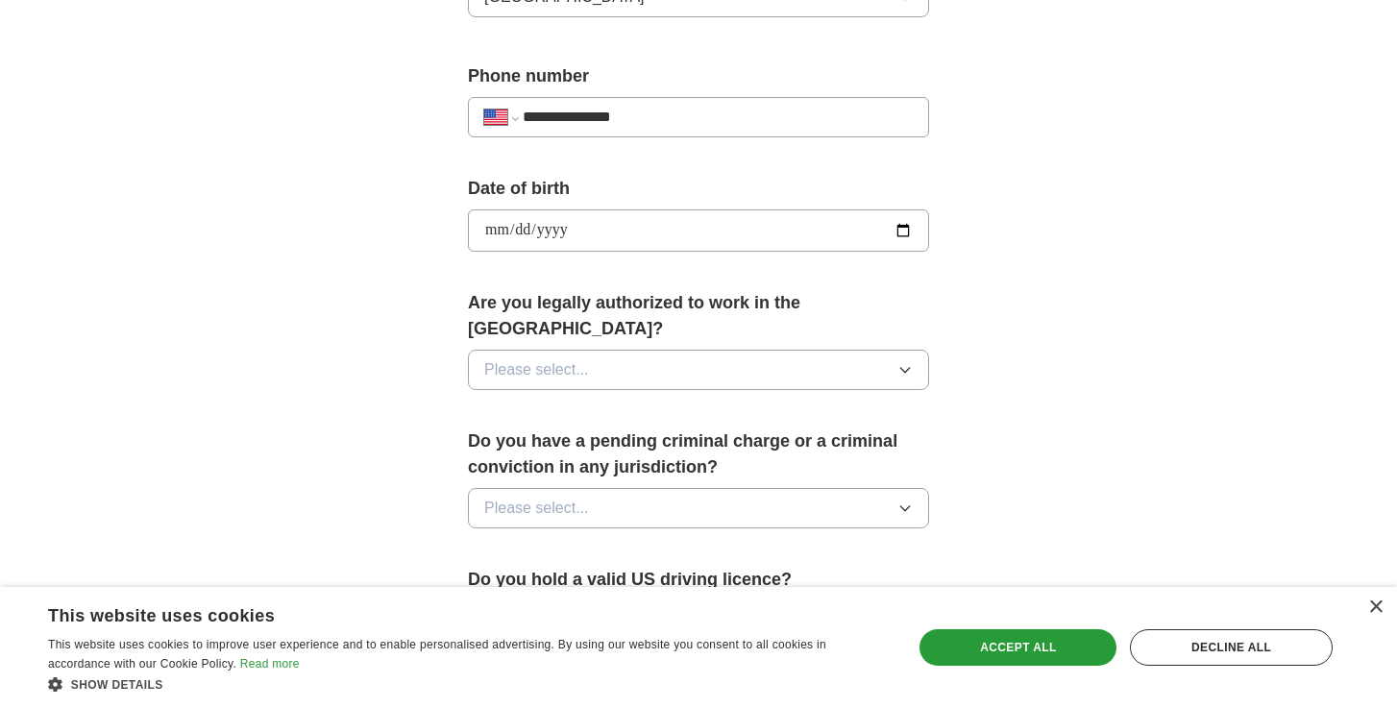
click at [660, 350] on button "Please select..." at bounding box center [698, 370] width 461 height 40
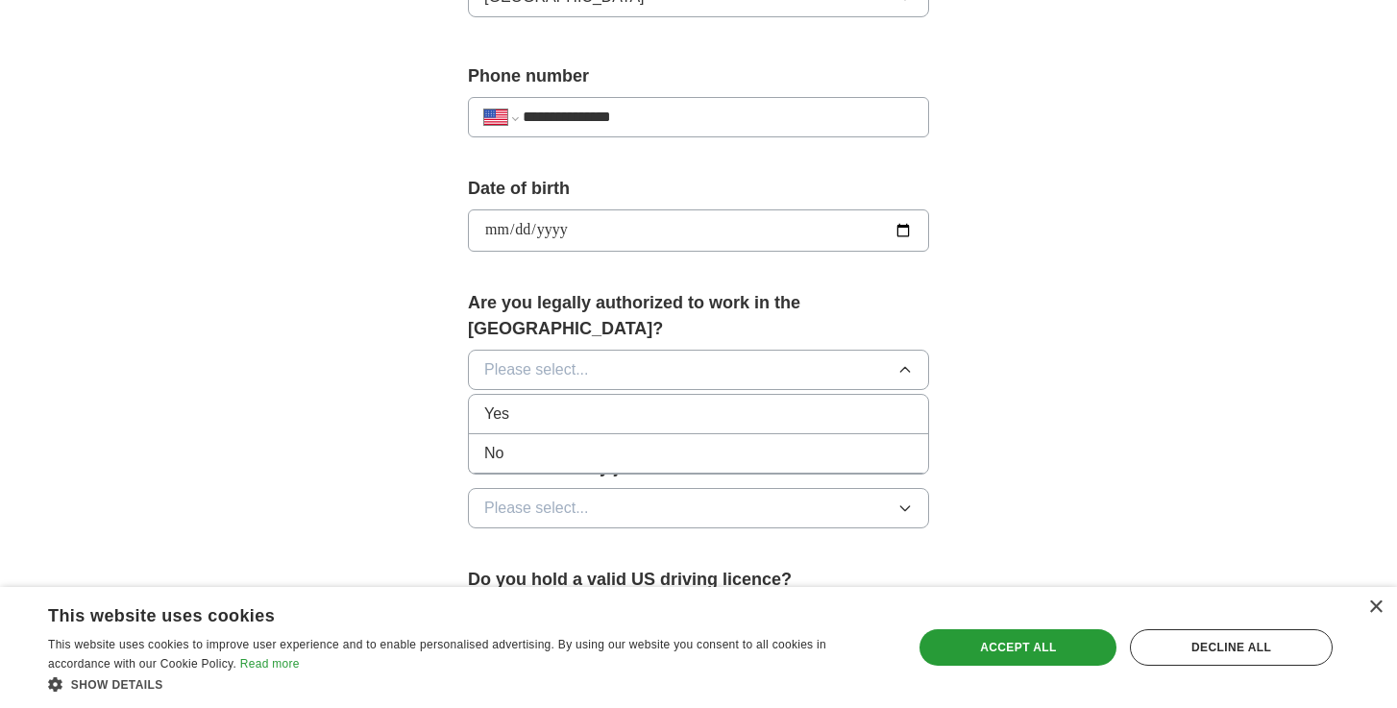
click at [628, 395] on li "Yes" at bounding box center [698, 414] width 459 height 39
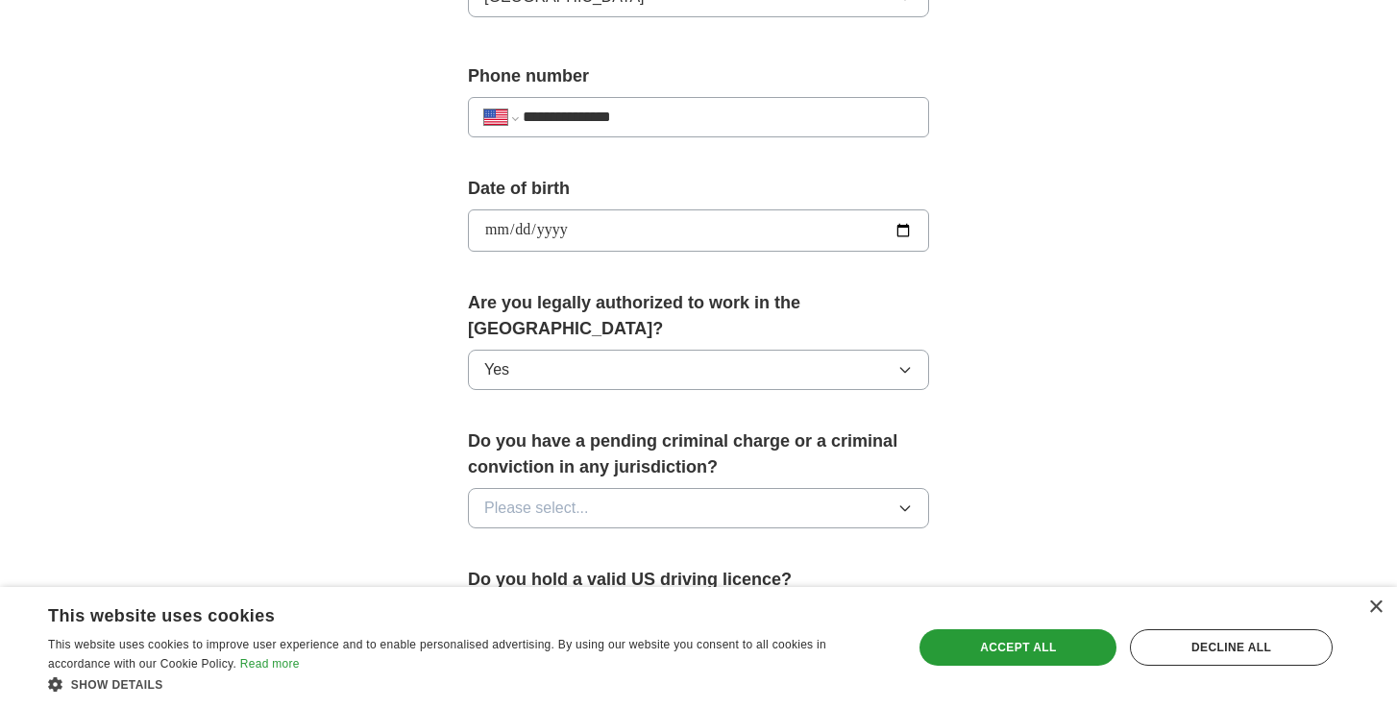
click at [677, 504] on button "Please select..." at bounding box center [698, 508] width 461 height 40
click at [657, 580] on div "No" at bounding box center [698, 591] width 429 height 23
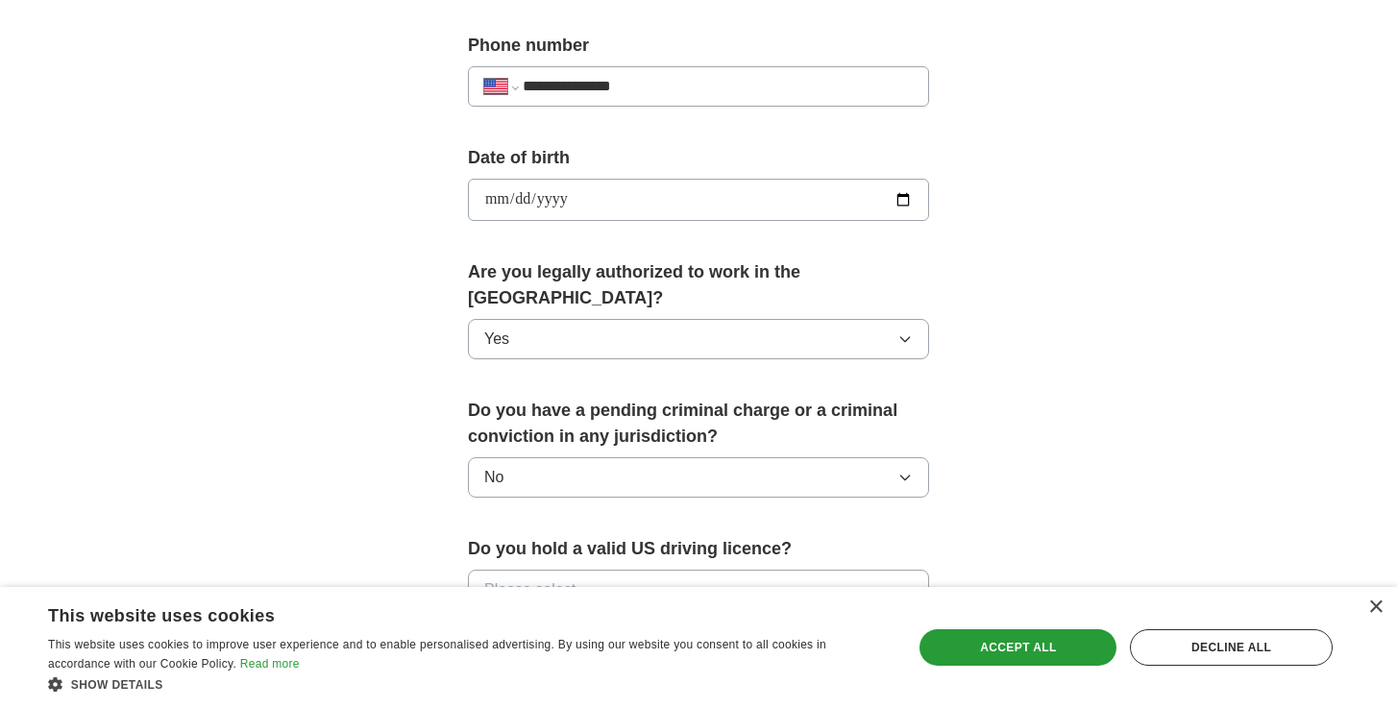
scroll to position [988, 0]
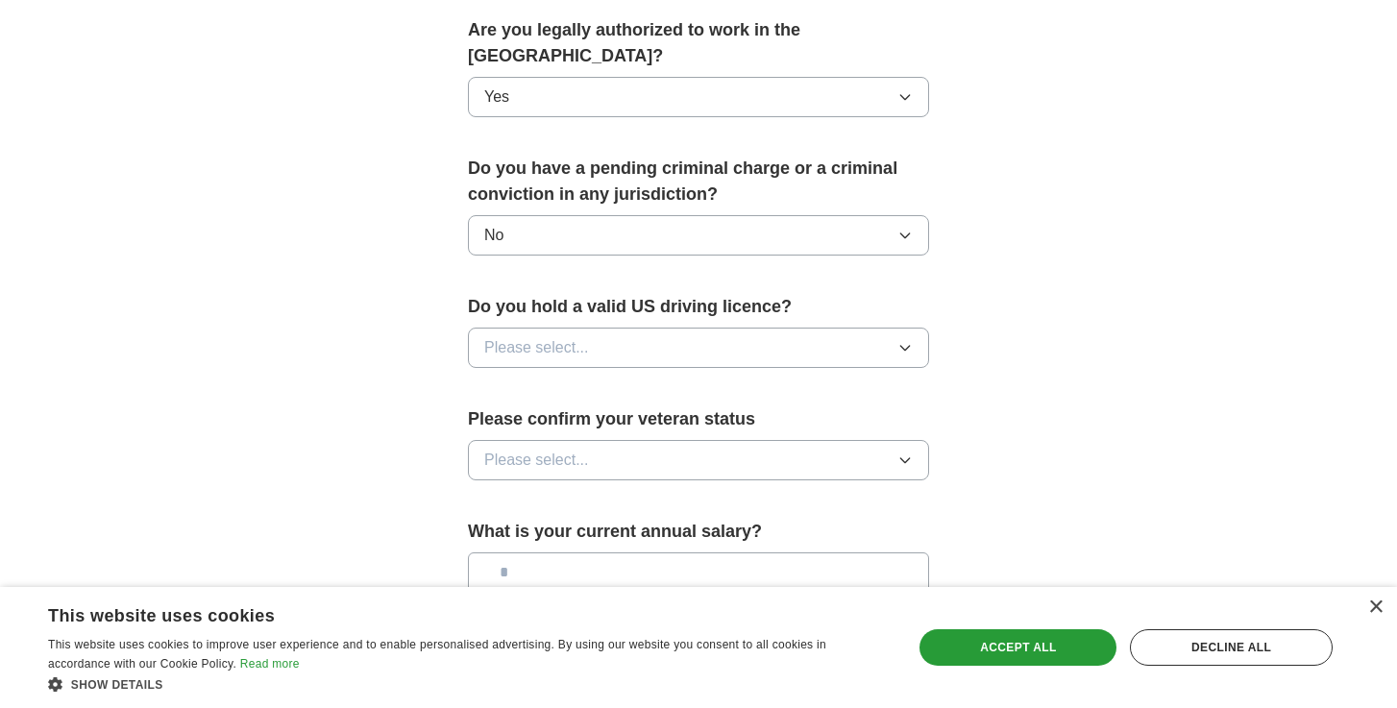
click at [638, 340] on button "Please select..." at bounding box center [698, 348] width 461 height 40
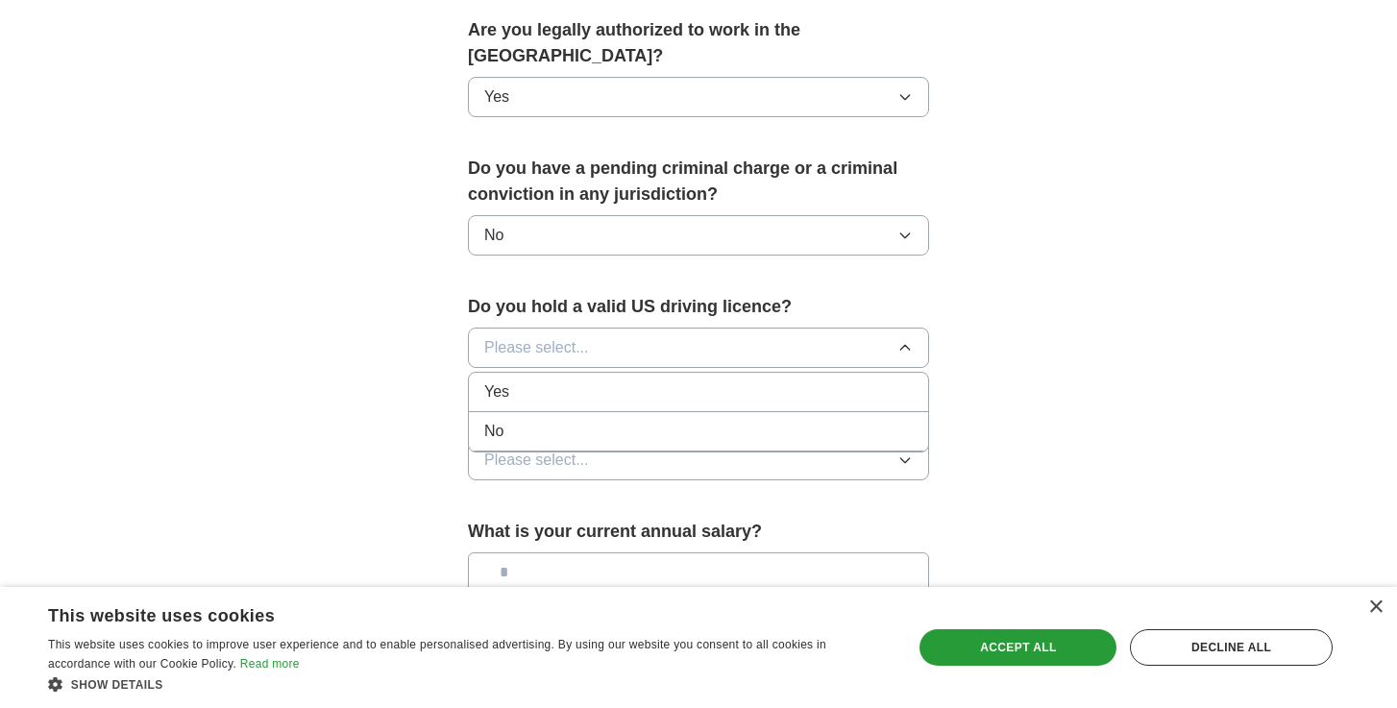
click at [618, 381] on div "Yes" at bounding box center [698, 392] width 429 height 23
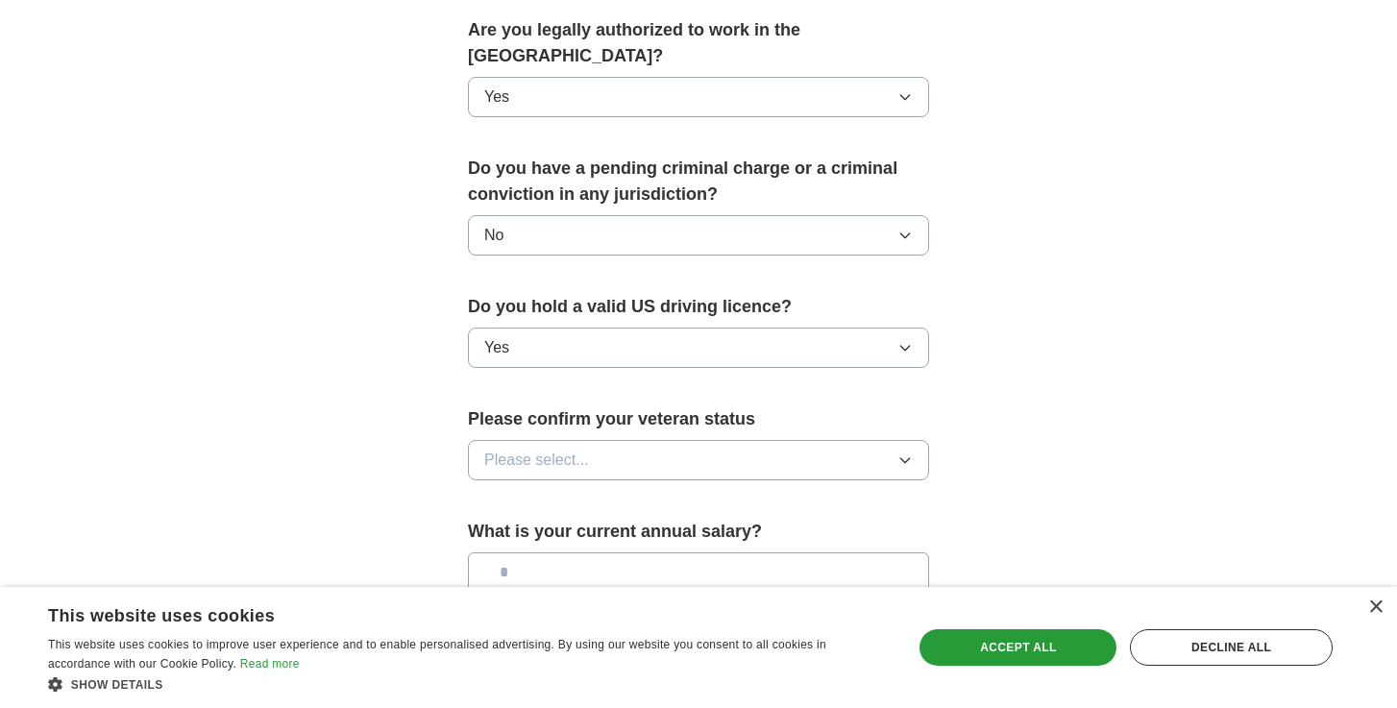
click at [621, 440] on button "Please select..." at bounding box center [698, 460] width 461 height 40
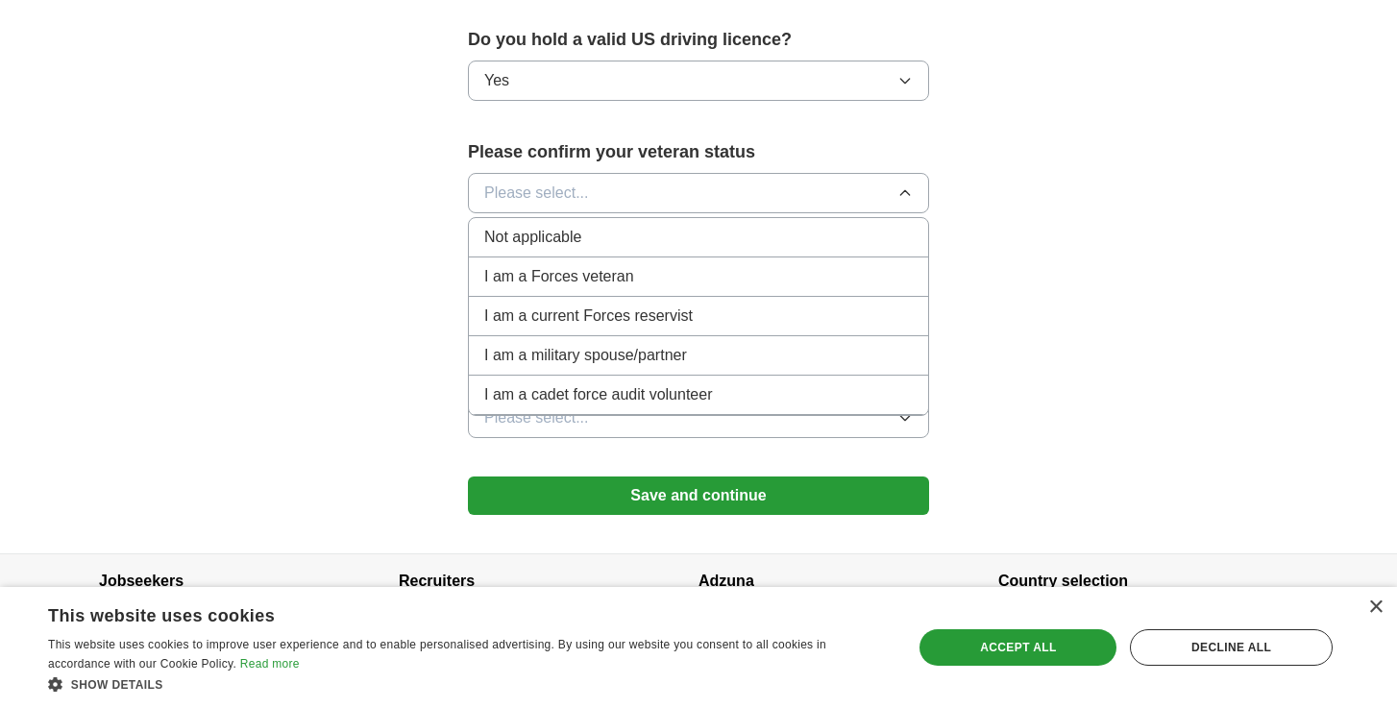
scroll to position [1246, 0]
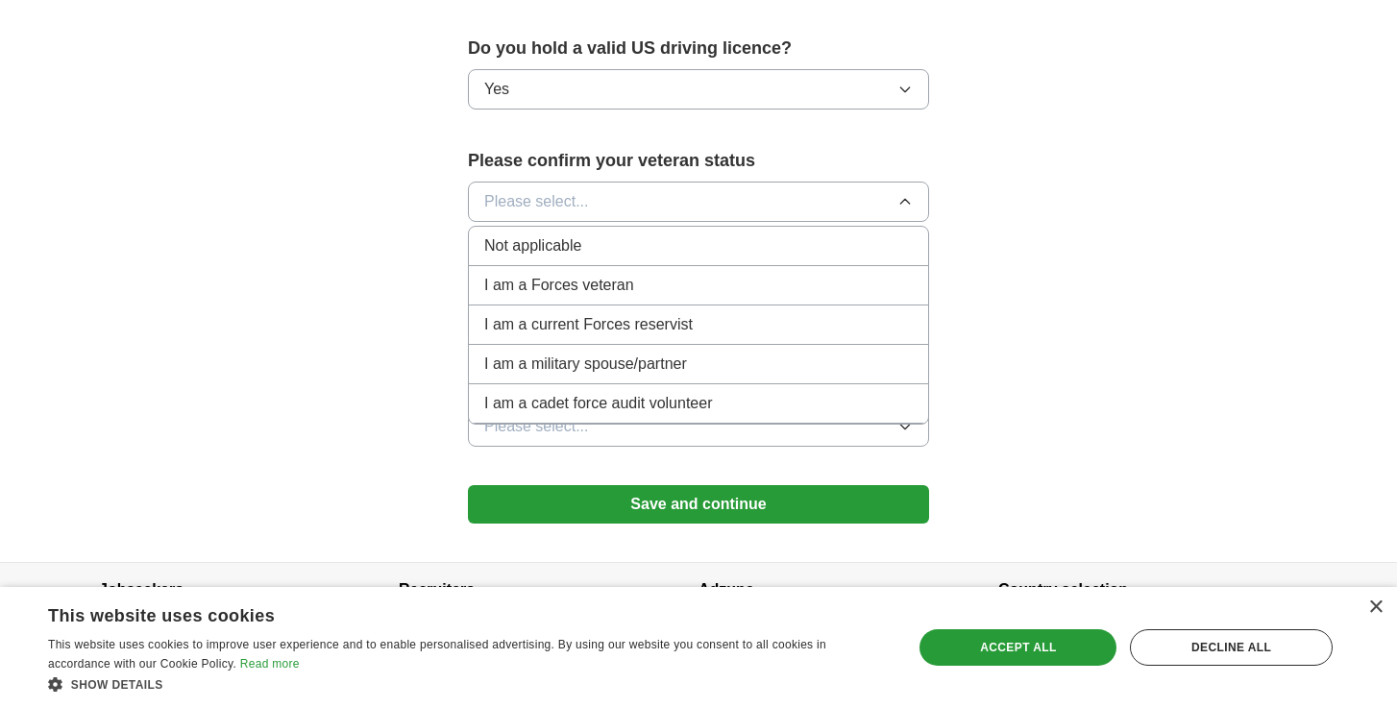
click at [647, 234] on li "Not applicable" at bounding box center [698, 246] width 459 height 39
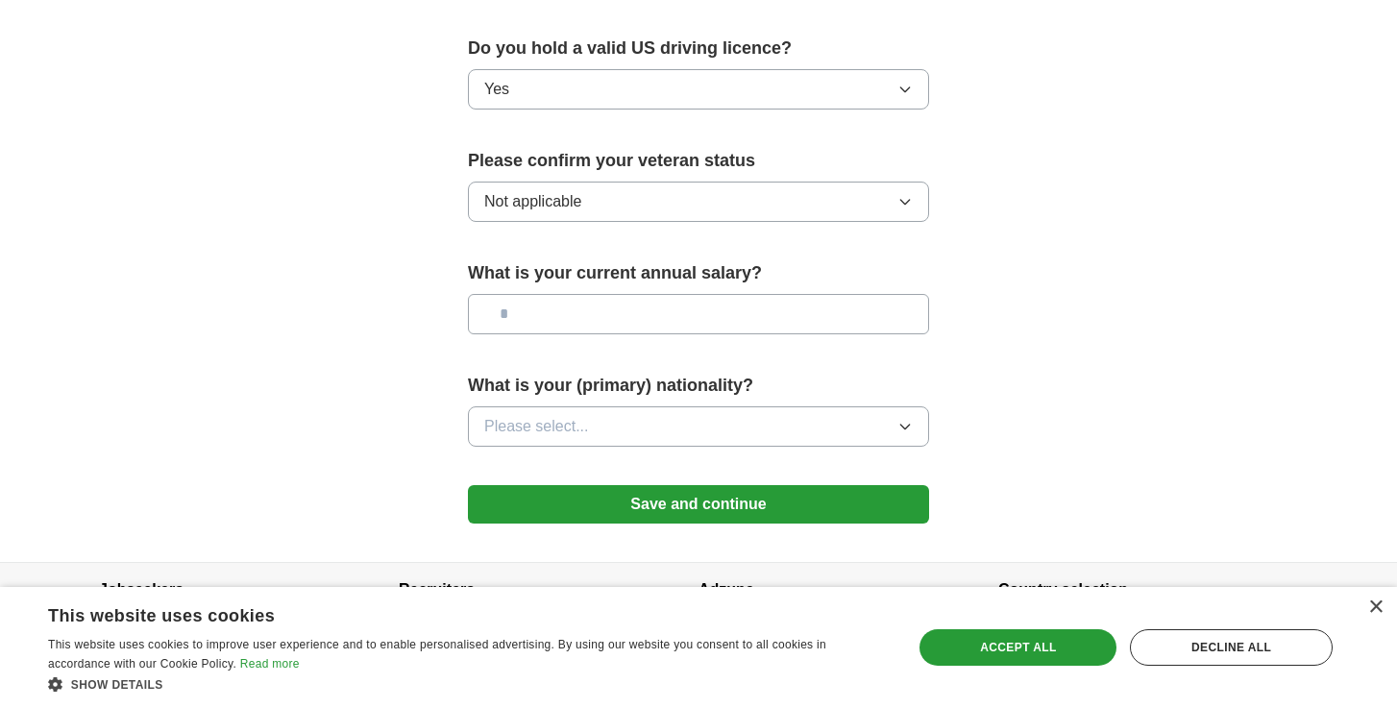
click at [682, 294] on input "text" at bounding box center [698, 314] width 461 height 40
drag, startPoint x: 520, startPoint y: 284, endPoint x: 616, endPoint y: 284, distance: 96.1
click at [612, 294] on input "********" at bounding box center [698, 314] width 461 height 40
type input "********"
click at [601, 407] on button "Please select..." at bounding box center [698, 427] width 461 height 40
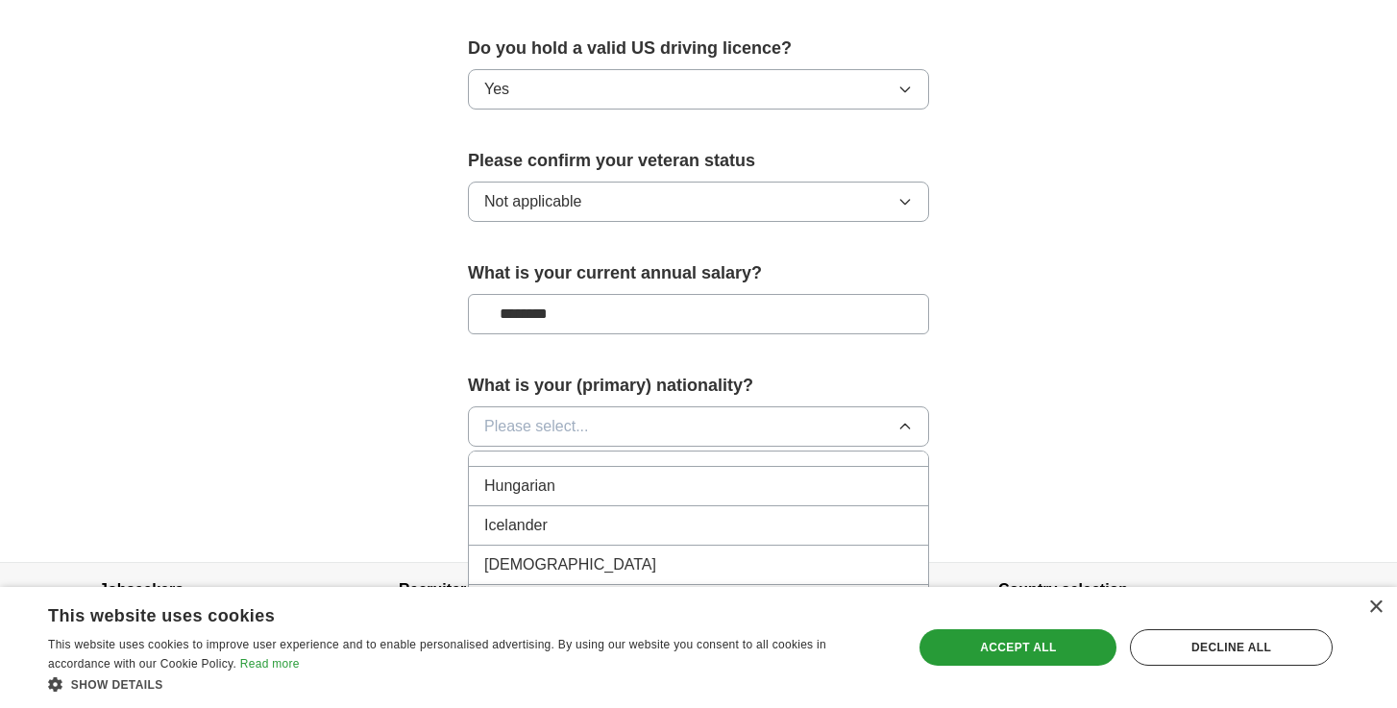
scroll to position [3087, 0]
click at [632, 478] on li "Icelander" at bounding box center [698, 497] width 459 height 39
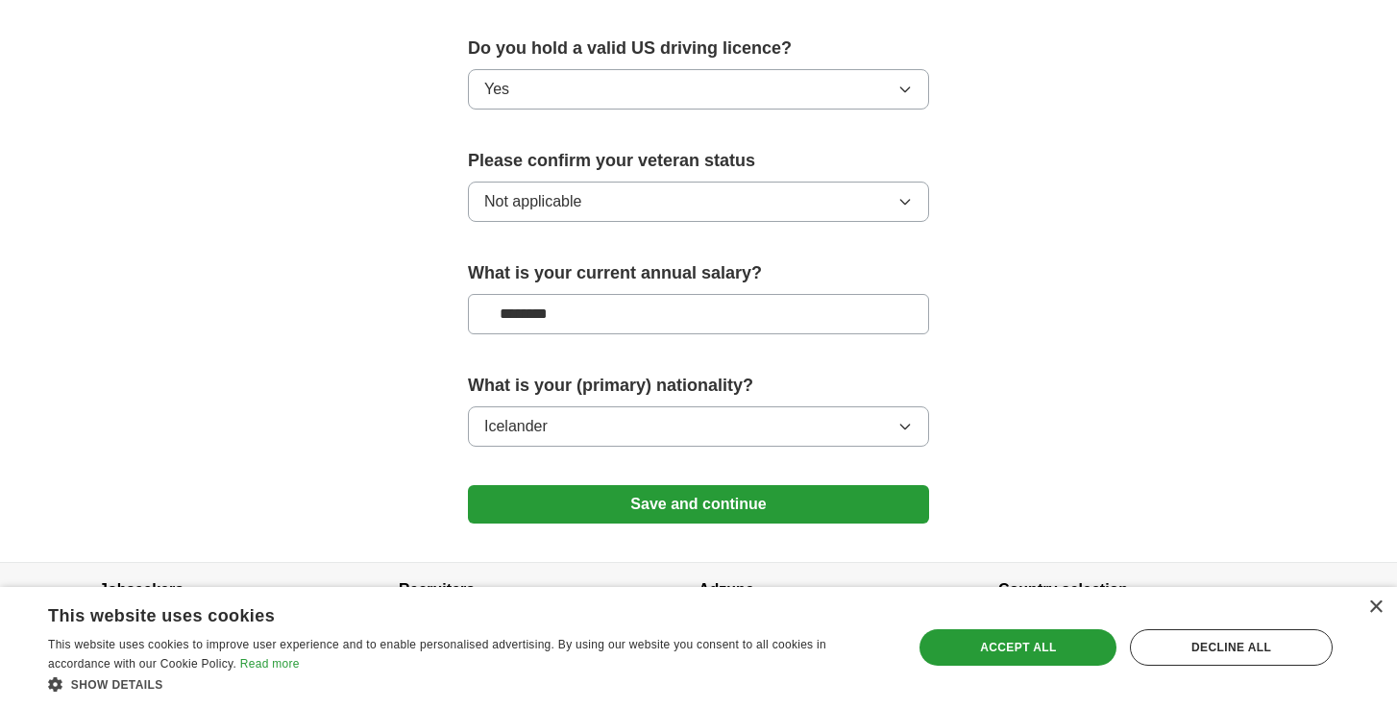
click at [620, 407] on button "Icelander" at bounding box center [698, 427] width 461 height 40
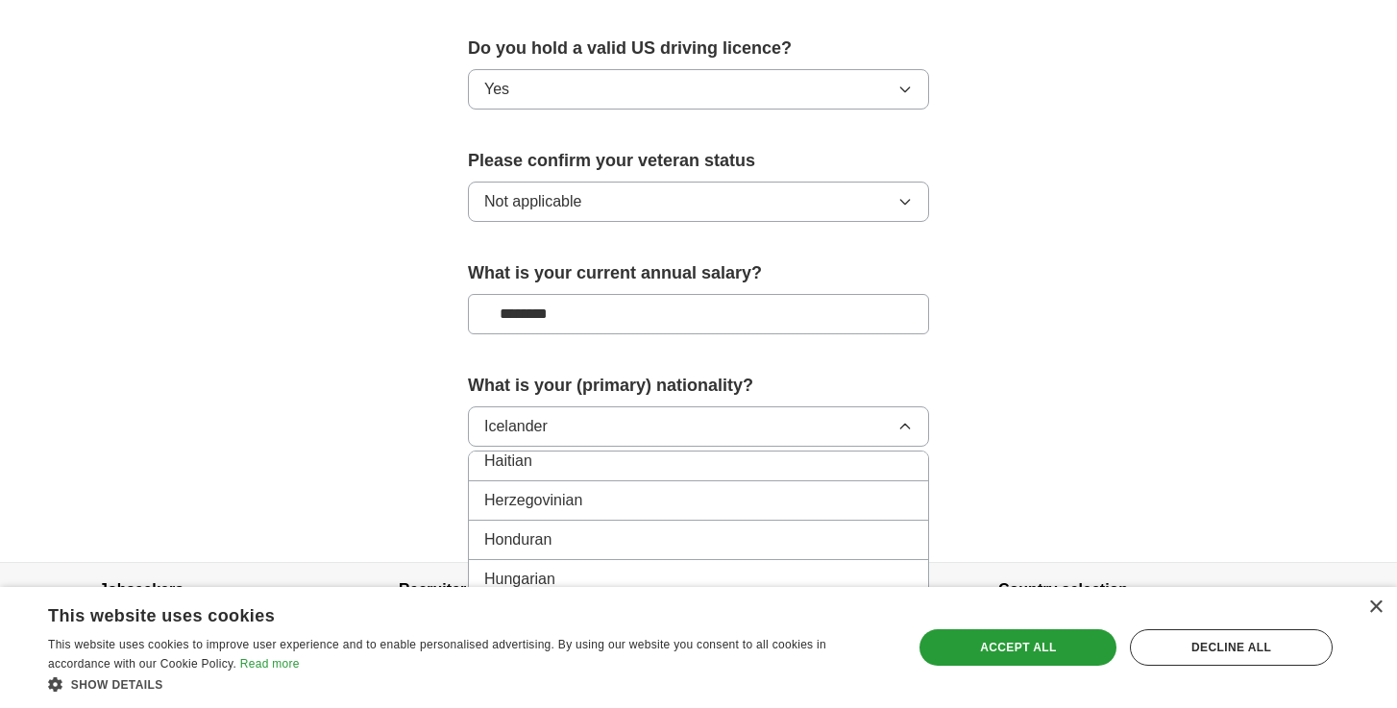
scroll to position [2964, 0]
click at [583, 569] on div "Hungarian" at bounding box center [698, 580] width 429 height 23
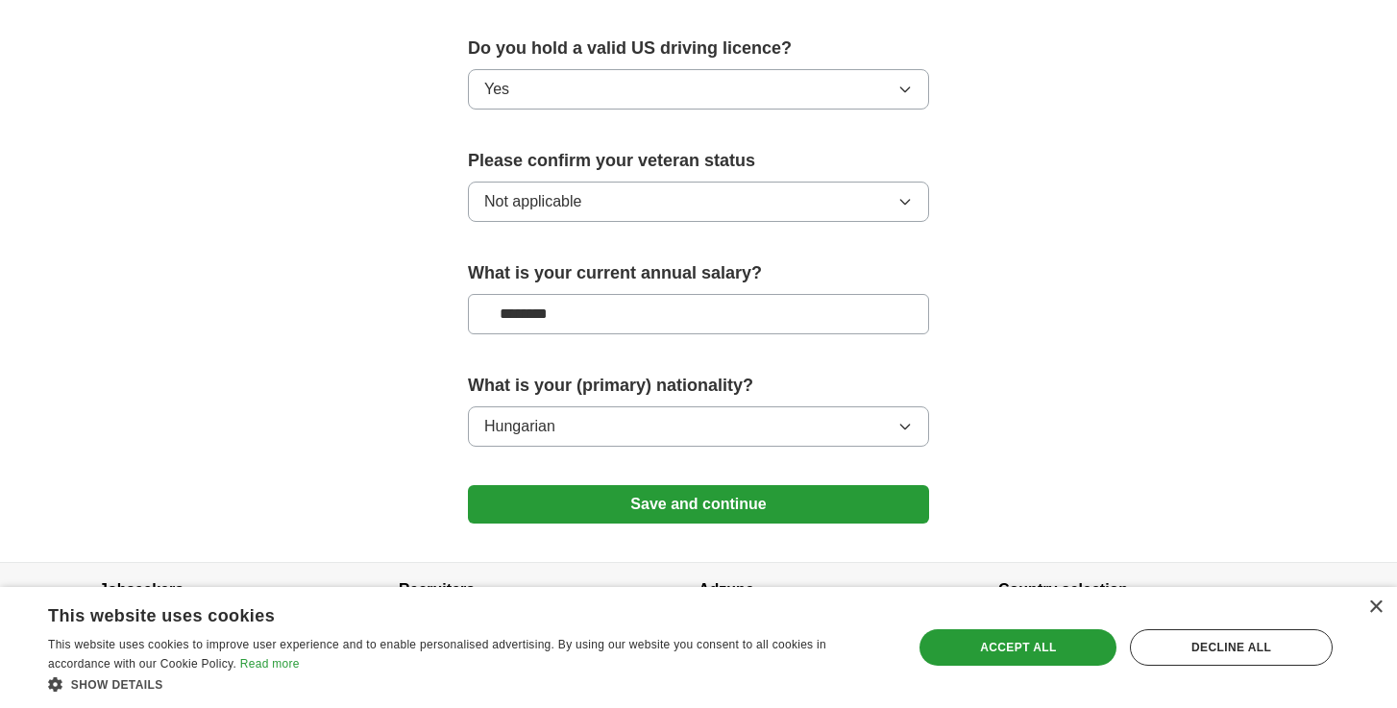
click at [688, 487] on button "Save and continue" at bounding box center [698, 504] width 461 height 38
click at [993, 646] on div "Accept all" at bounding box center [1018, 647] width 197 height 37
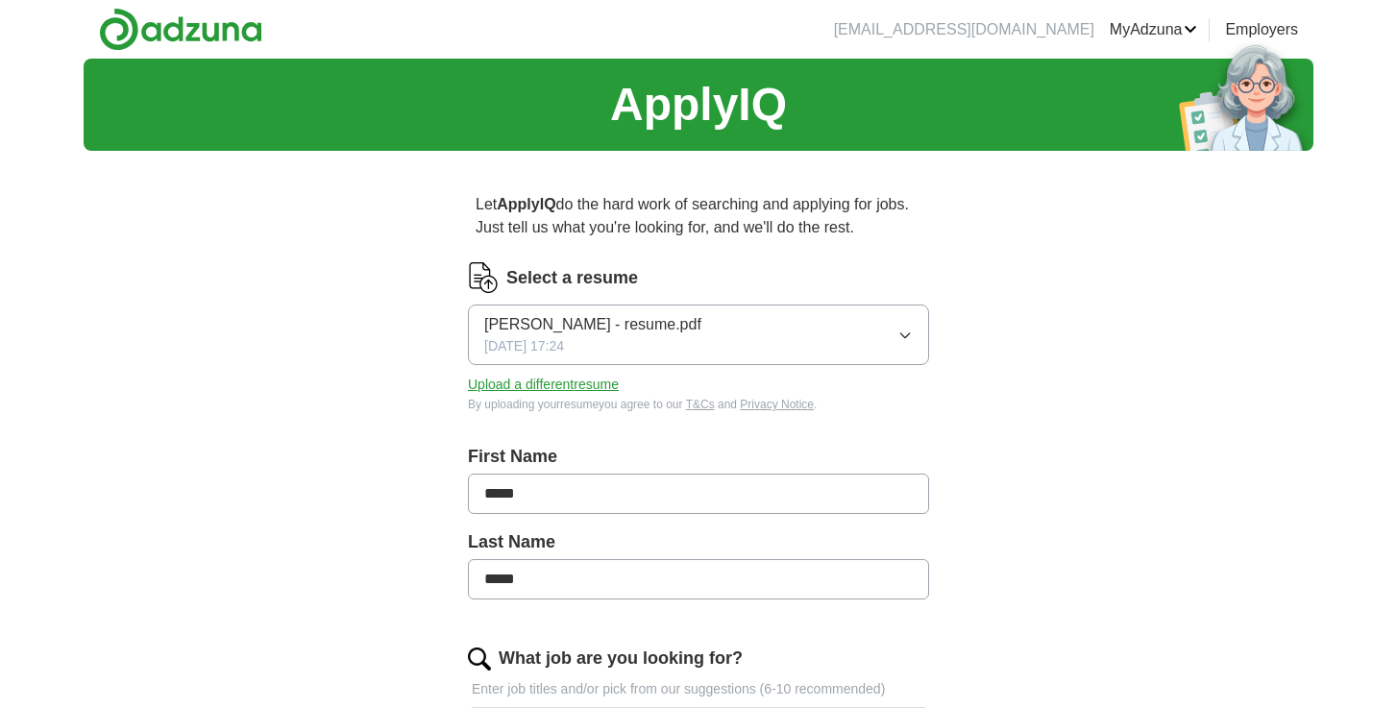
click at [592, 383] on button "Upload a different resume" at bounding box center [543, 385] width 151 height 20
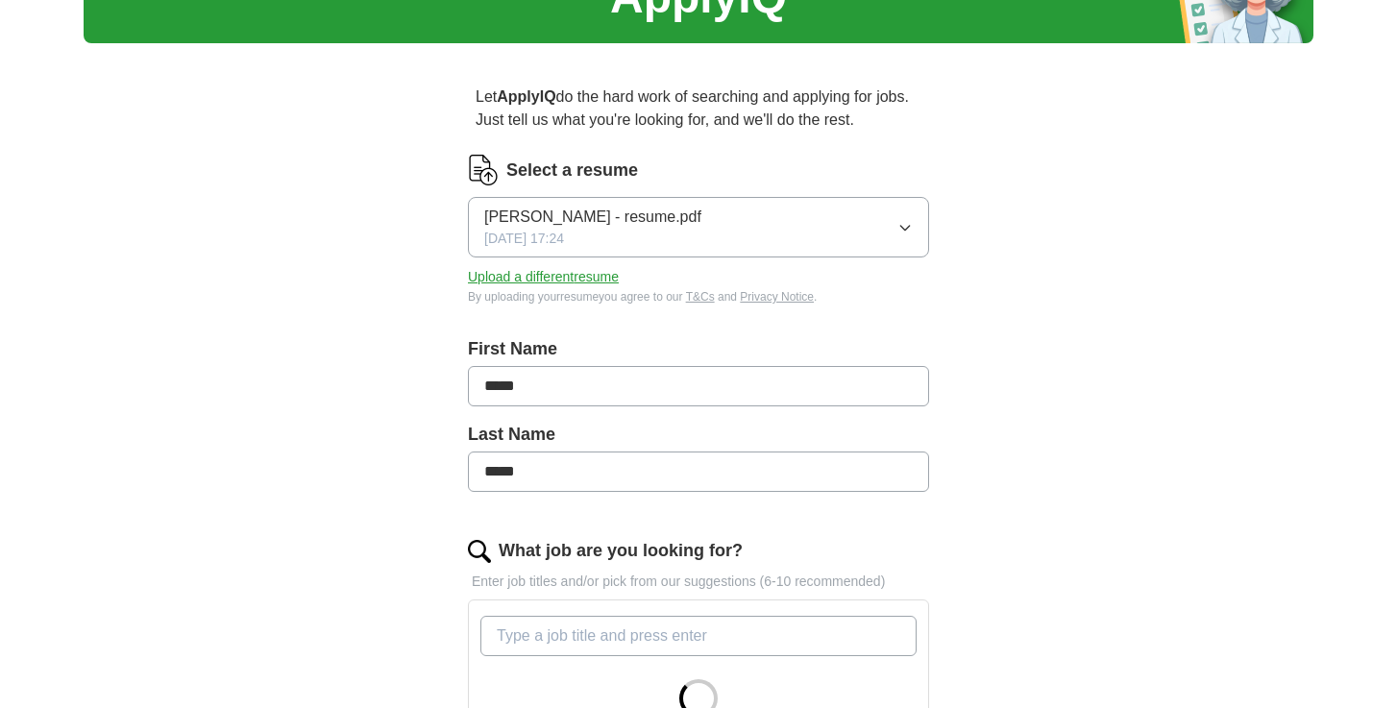
scroll to position [176, 0]
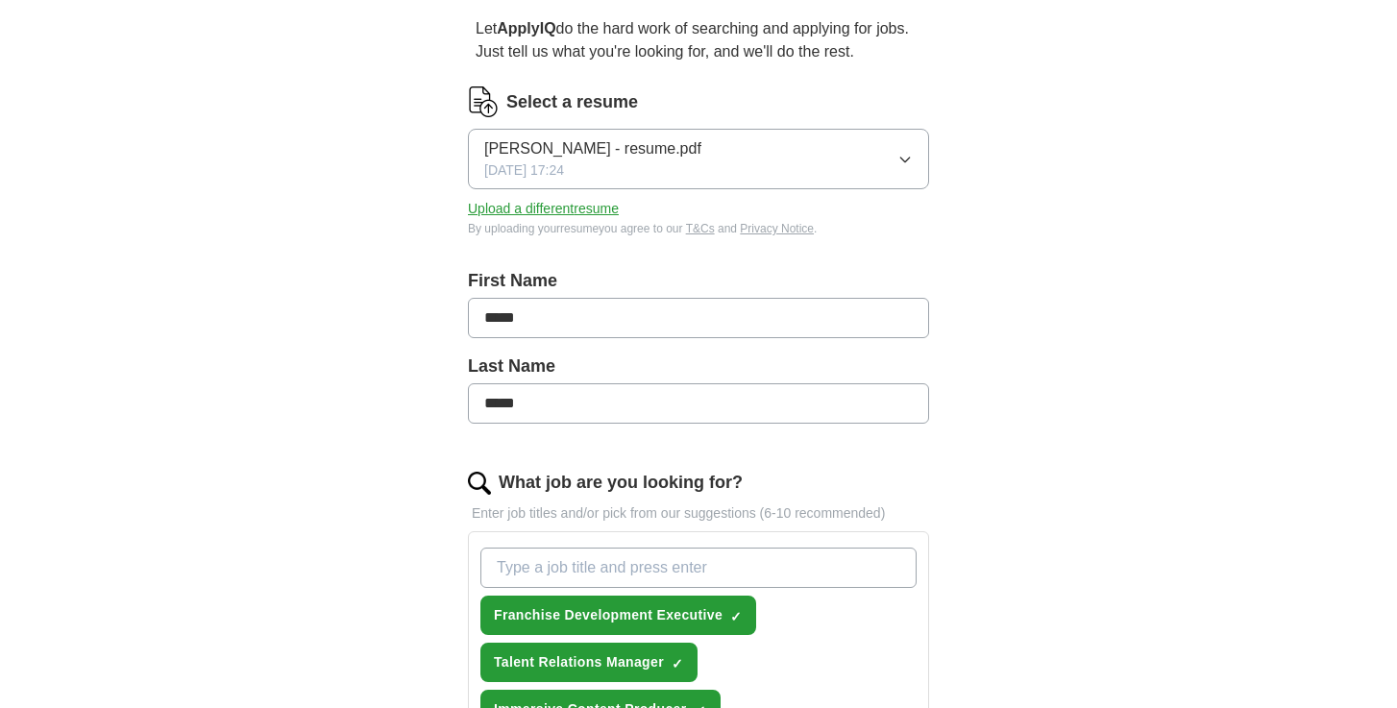
click at [481, 312] on input "*****" at bounding box center [698, 318] width 461 height 40
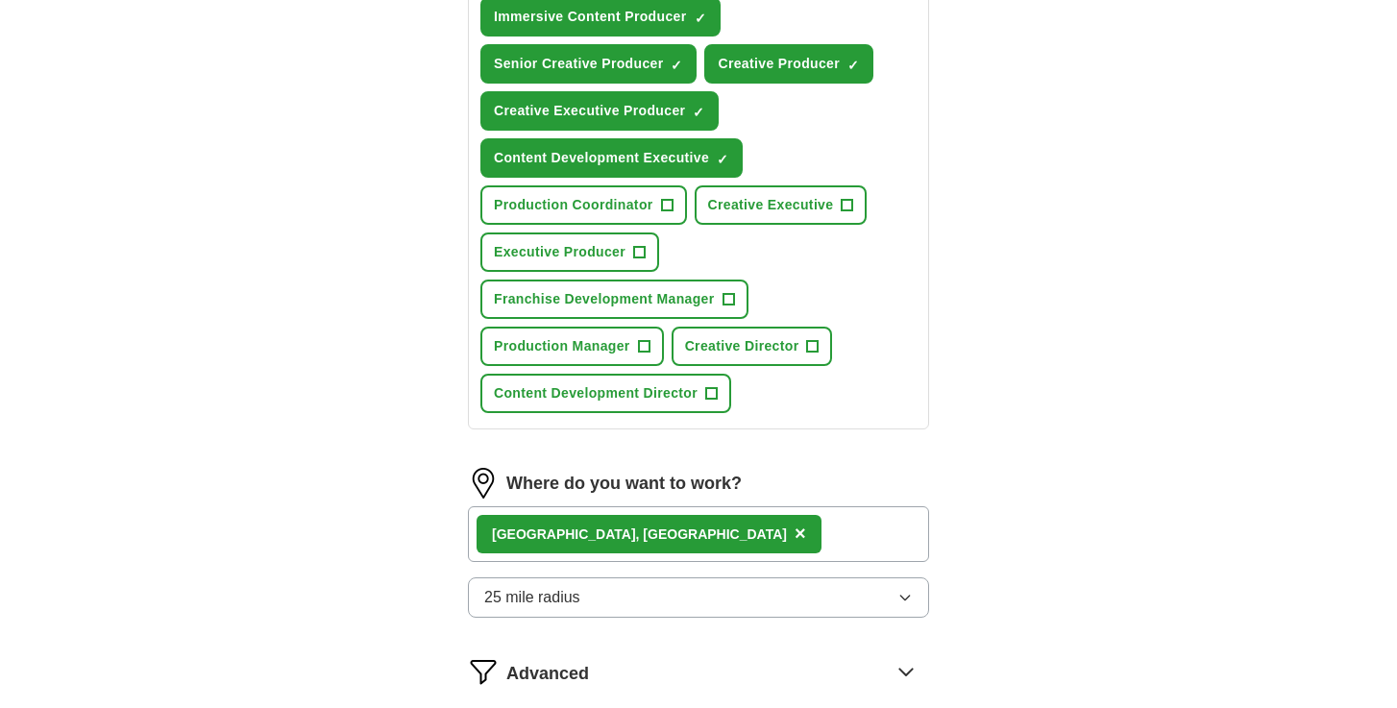
scroll to position [873, 0]
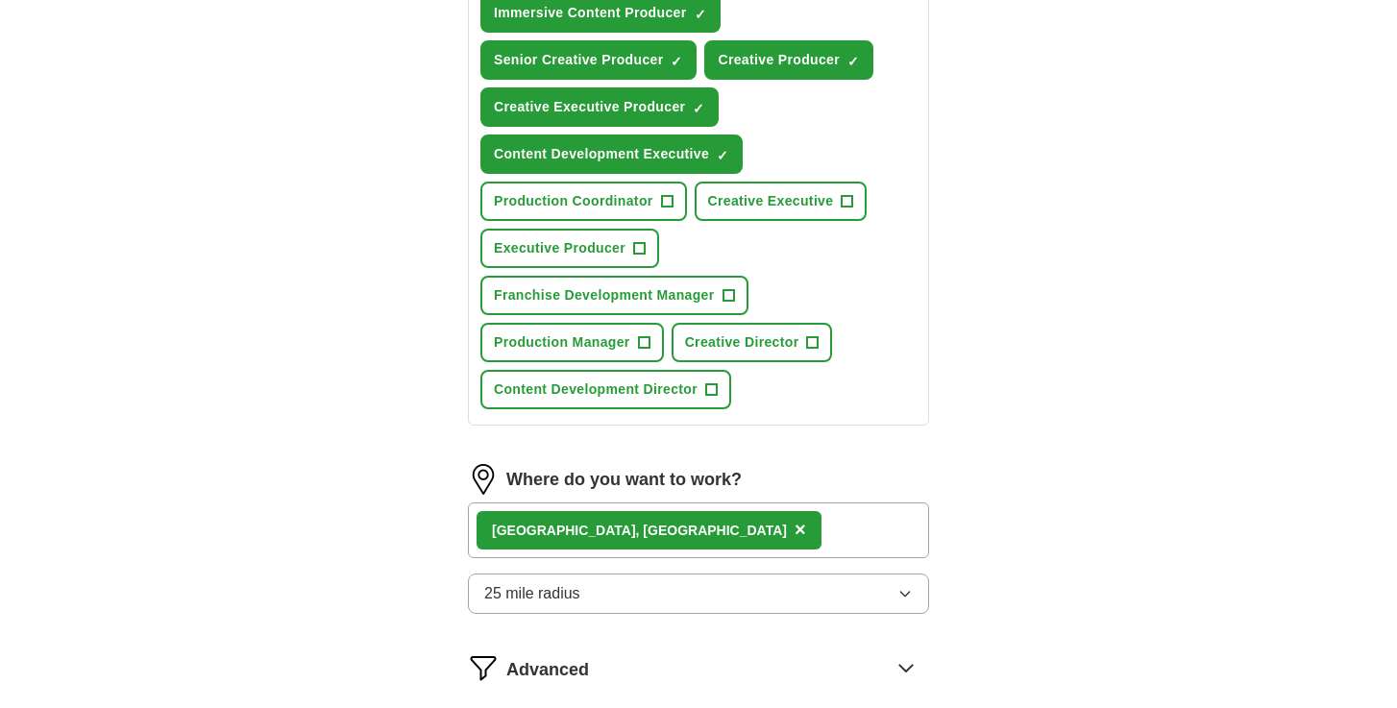
type input "**********"
click at [702, 301] on span "Franchise Development Manager" at bounding box center [604, 295] width 221 height 20
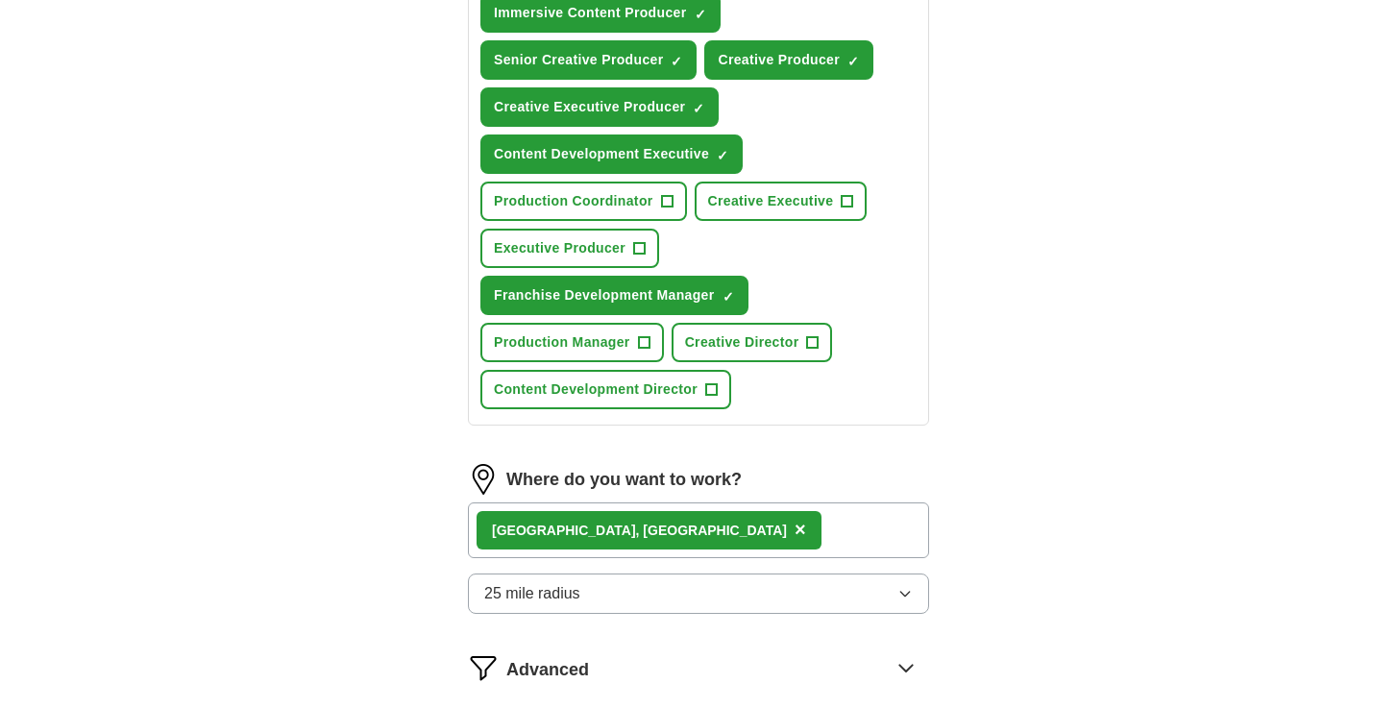
click at [608, 255] on span "Executive Producer" at bounding box center [560, 248] width 132 height 20
click at [808, 184] on button "Creative Executive +" at bounding box center [781, 201] width 173 height 39
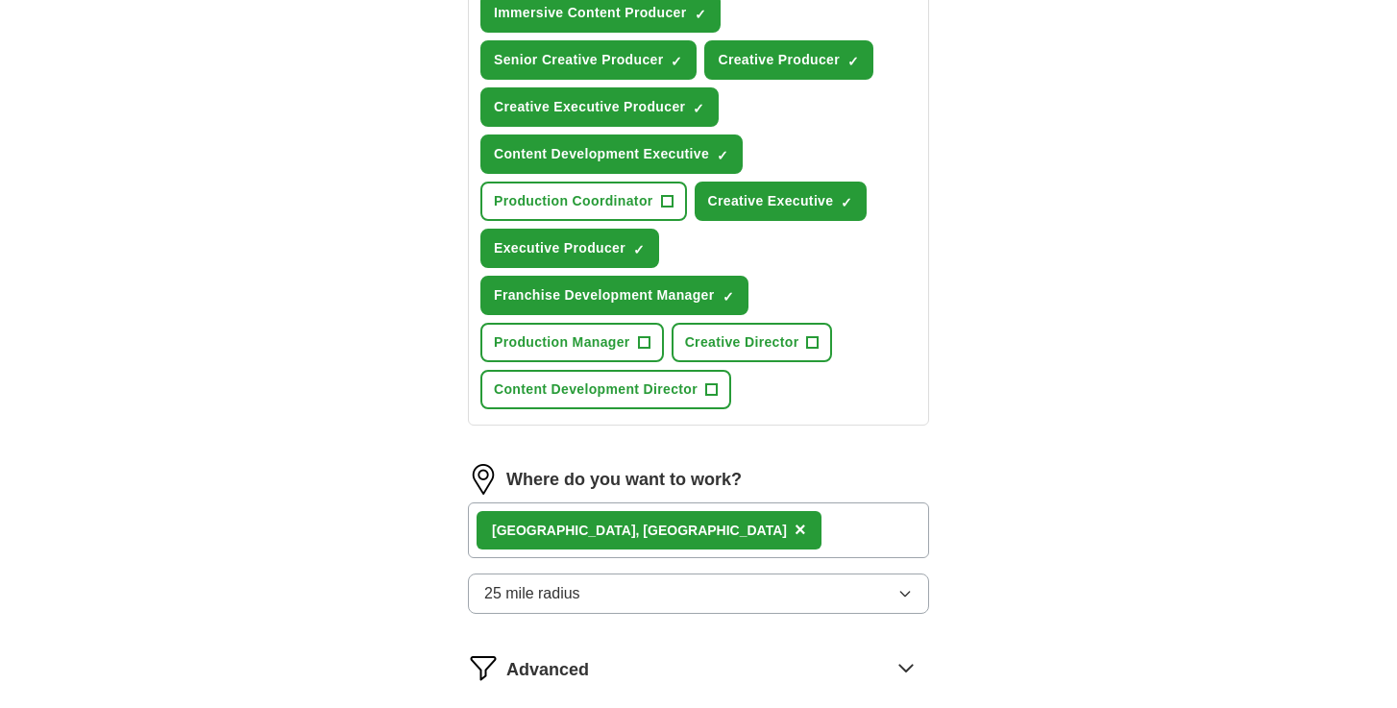
click at [652, 379] on button "Content Development Director +" at bounding box center [606, 389] width 251 height 39
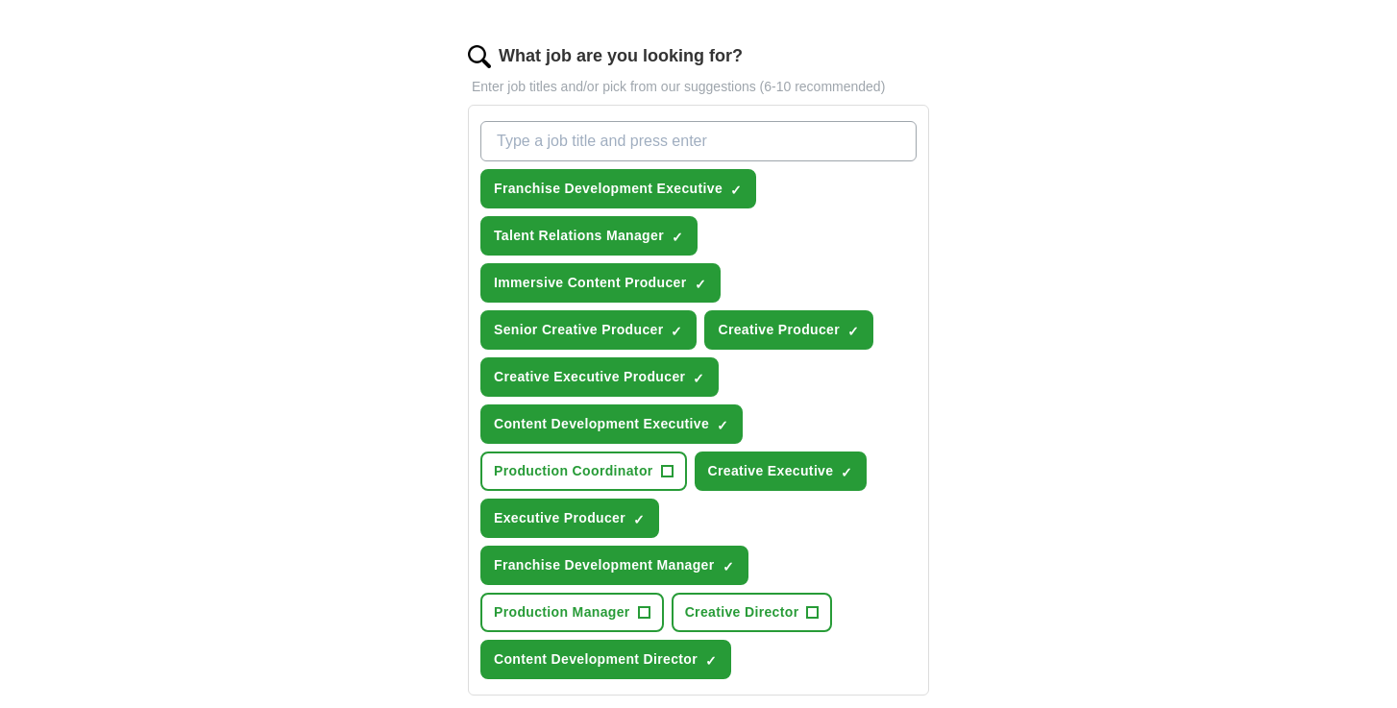
scroll to position [568, 0]
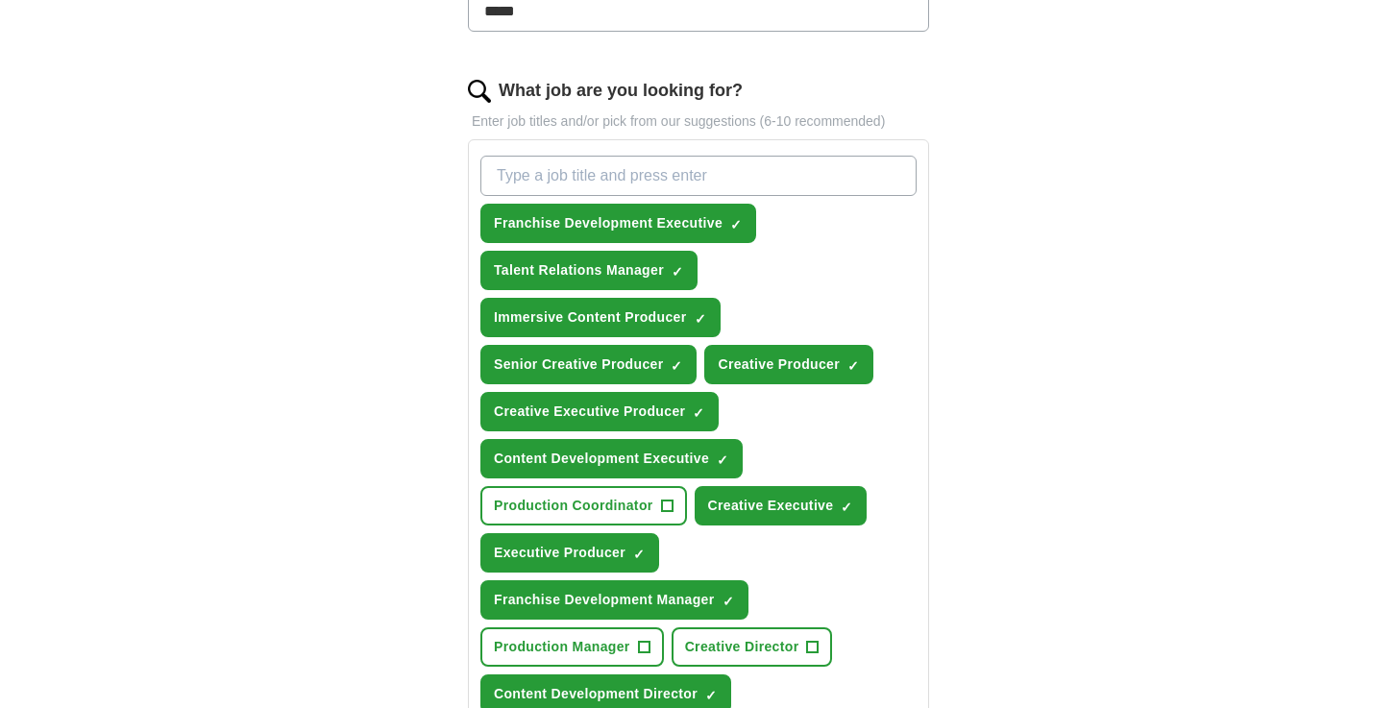
click at [674, 174] on input "What job are you looking for?" at bounding box center [699, 176] width 436 height 40
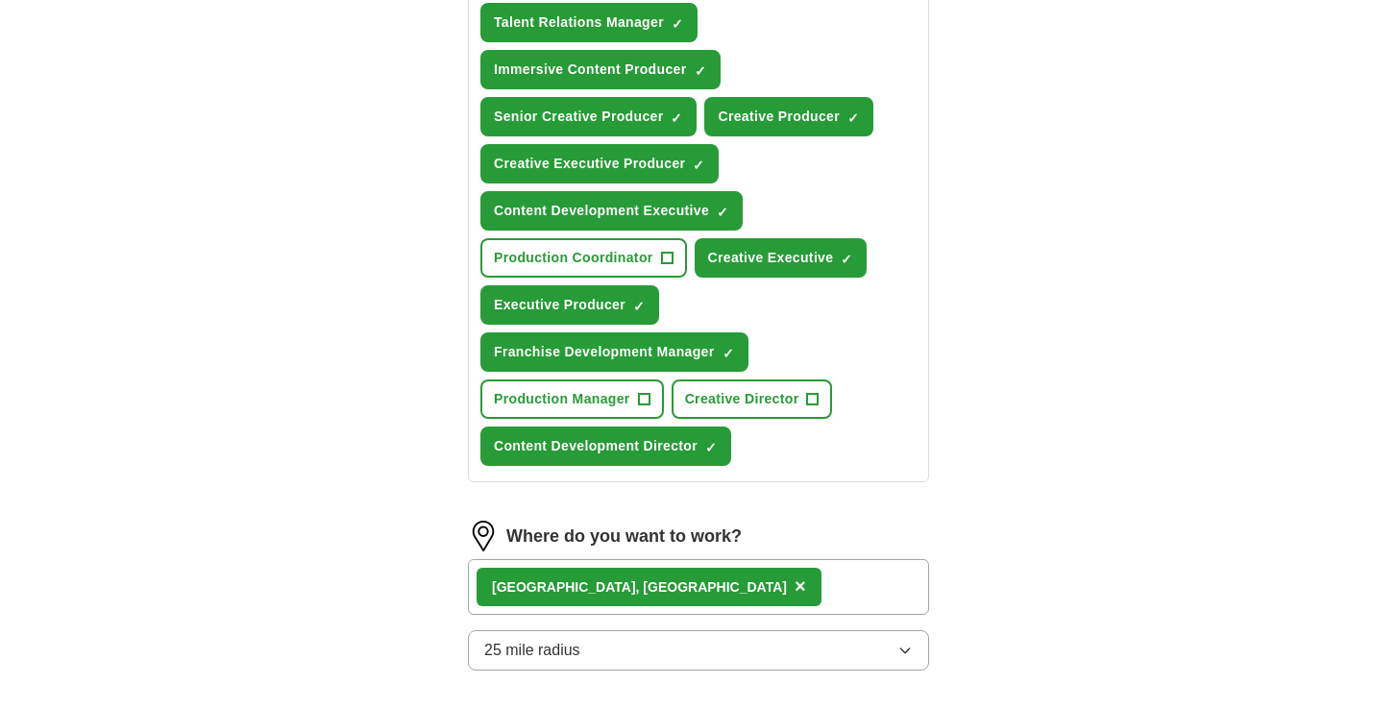
scroll to position [995, 0]
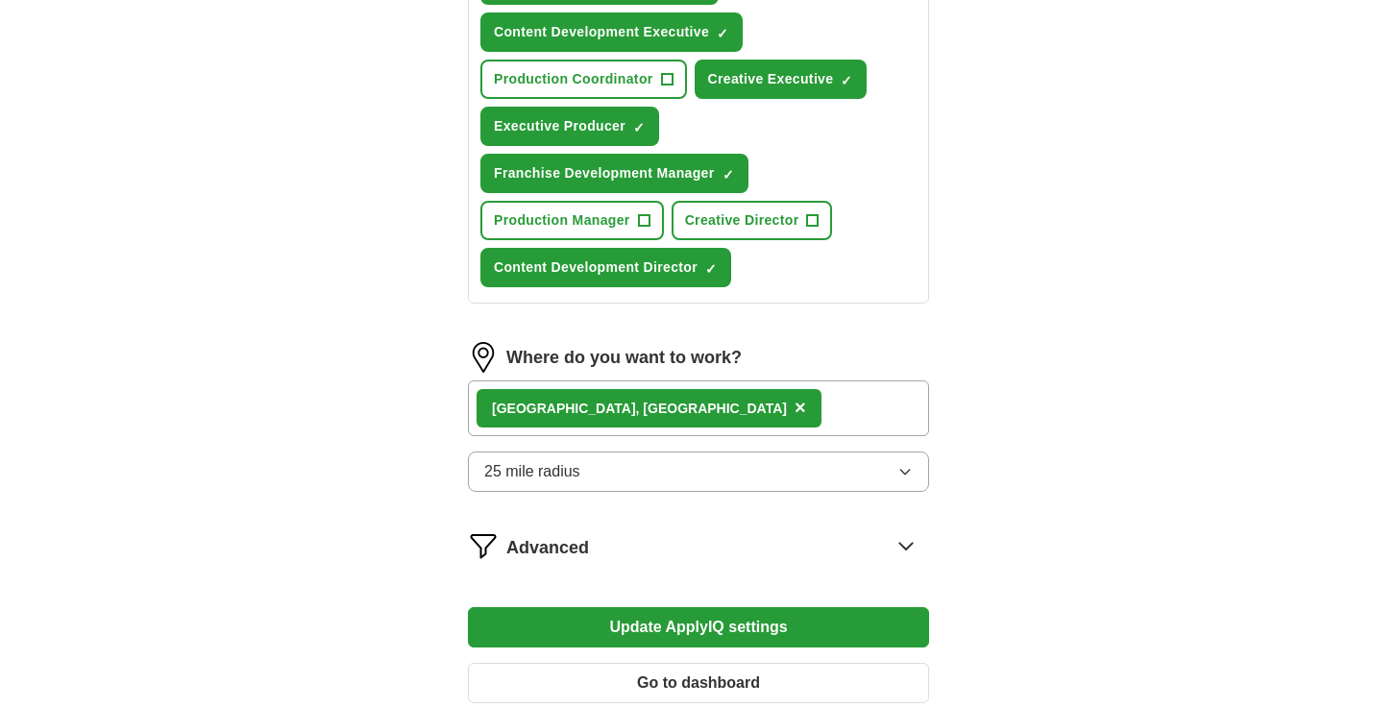
type input "manager creative"
click at [681, 399] on div "Where do you want to work? [GEOGRAPHIC_DATA], [GEOGRAPHIC_DATA] × 25 mile radius" at bounding box center [698, 424] width 461 height 165
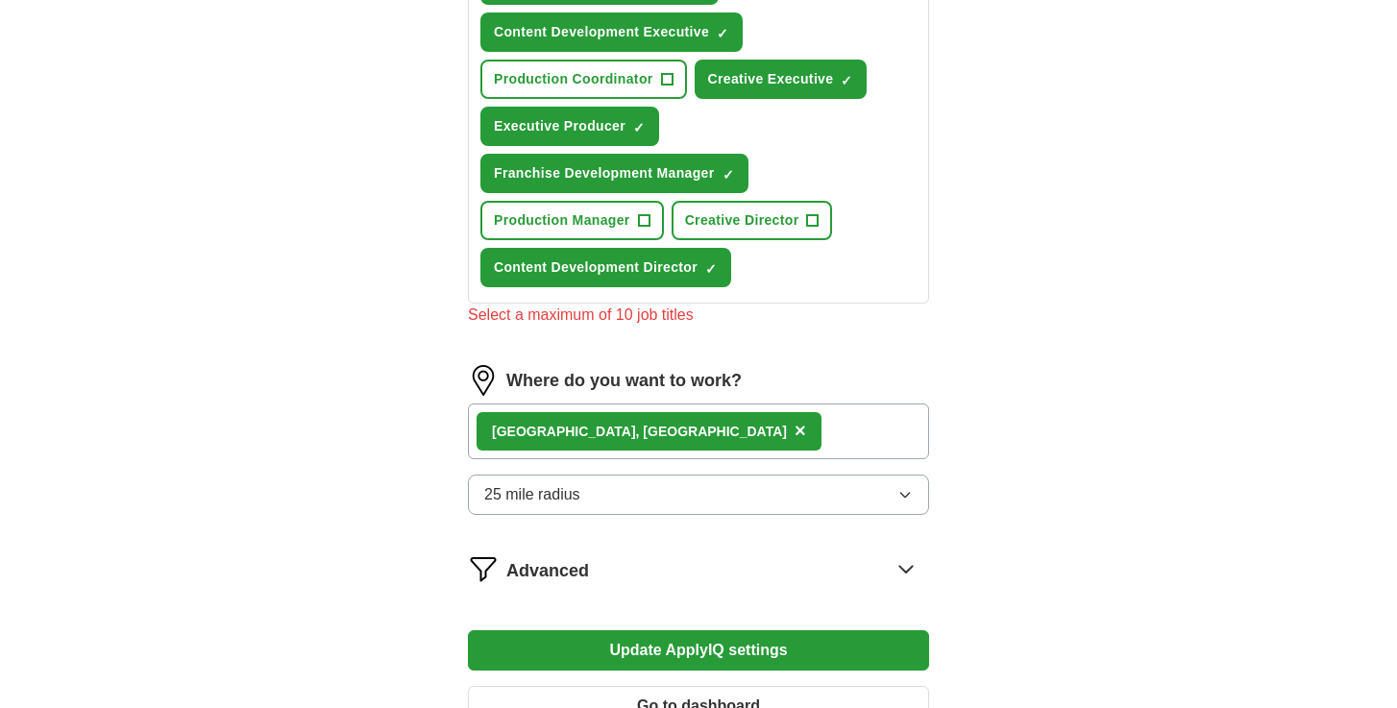
click at [687, 441] on div "[GEOGRAPHIC_DATA], [GEOGRAPHIC_DATA] ×" at bounding box center [698, 432] width 461 height 56
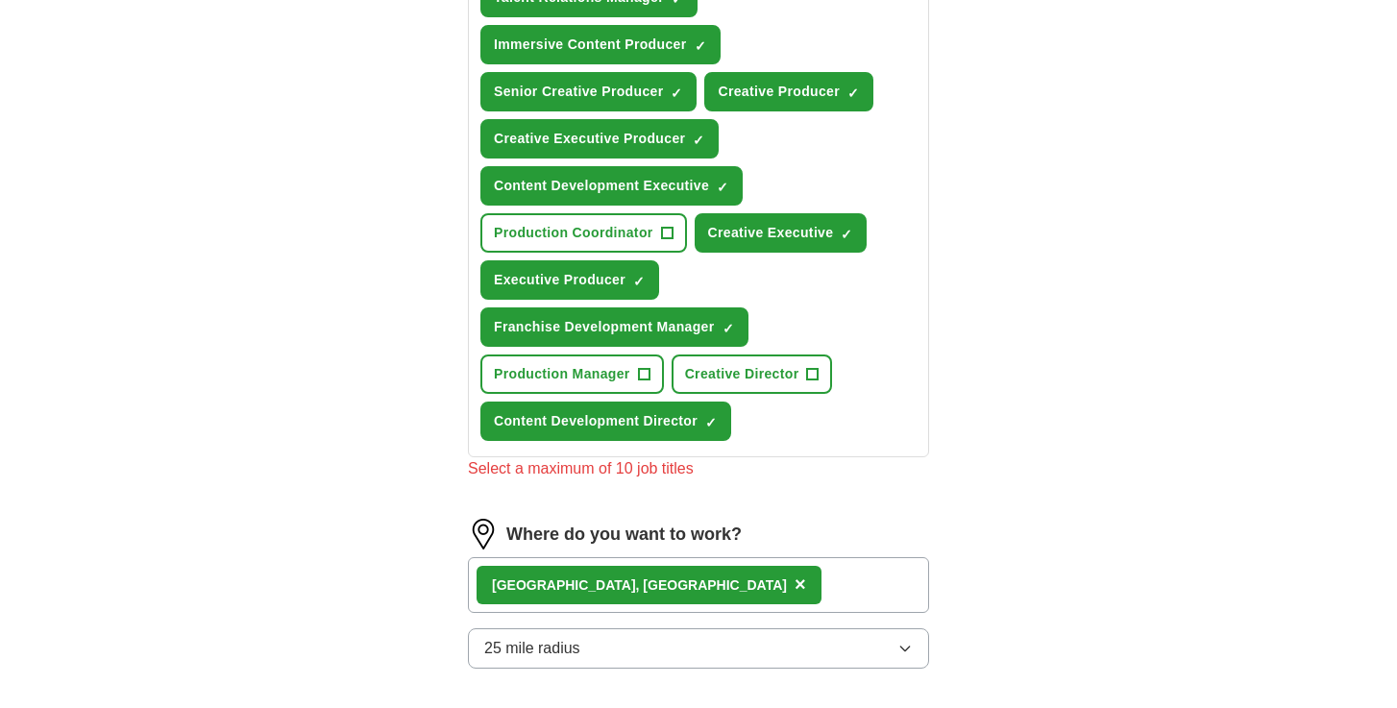
scroll to position [582, 0]
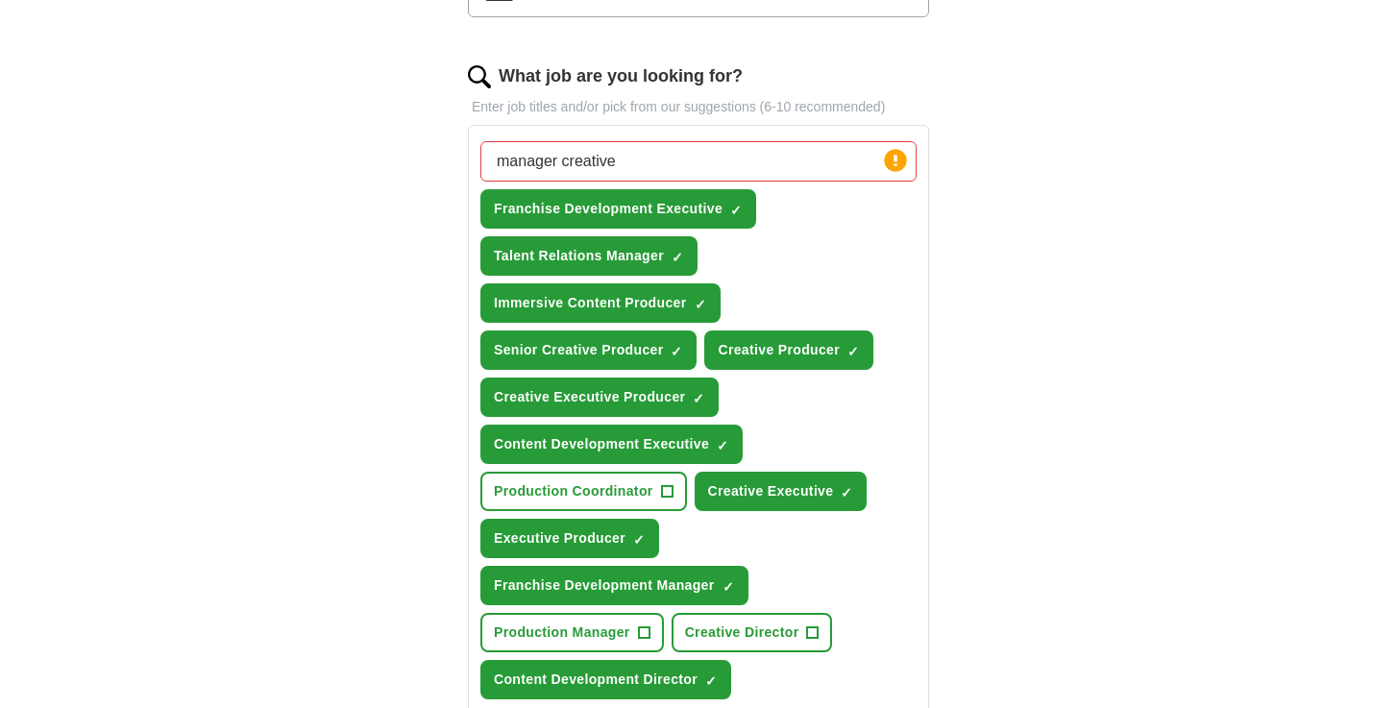
click at [698, 174] on input "manager creative" at bounding box center [699, 161] width 436 height 40
click at [0, 0] on span "×" at bounding box center [0, 0] width 0 height 0
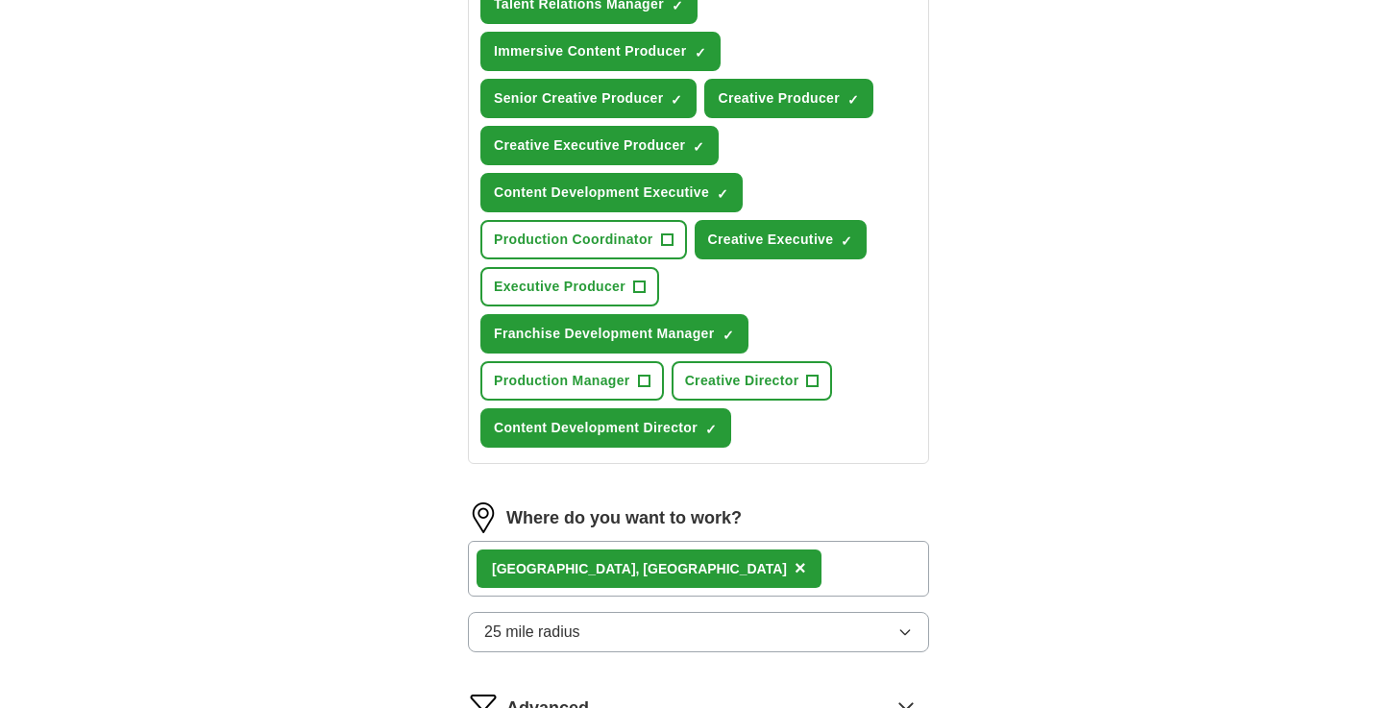
scroll to position [992, 0]
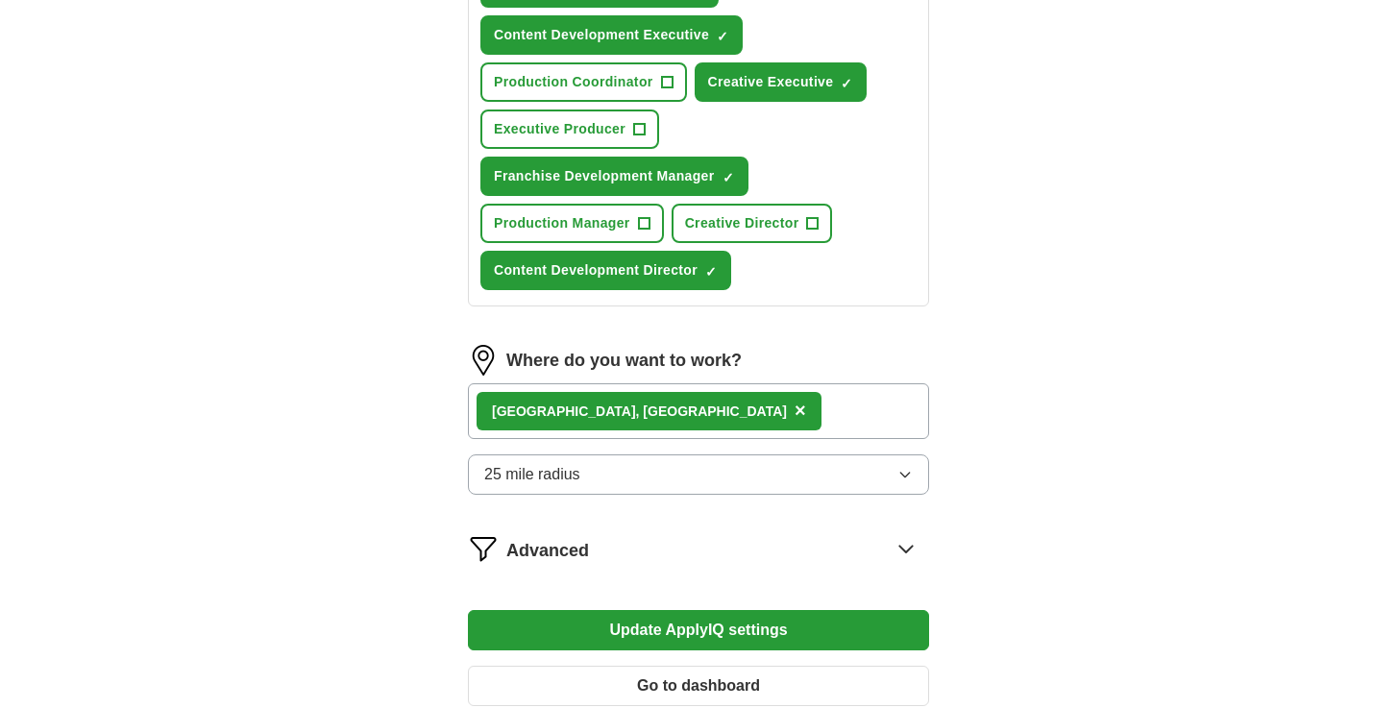
click at [735, 635] on button "Update ApplyIQ settings" at bounding box center [698, 630] width 461 height 40
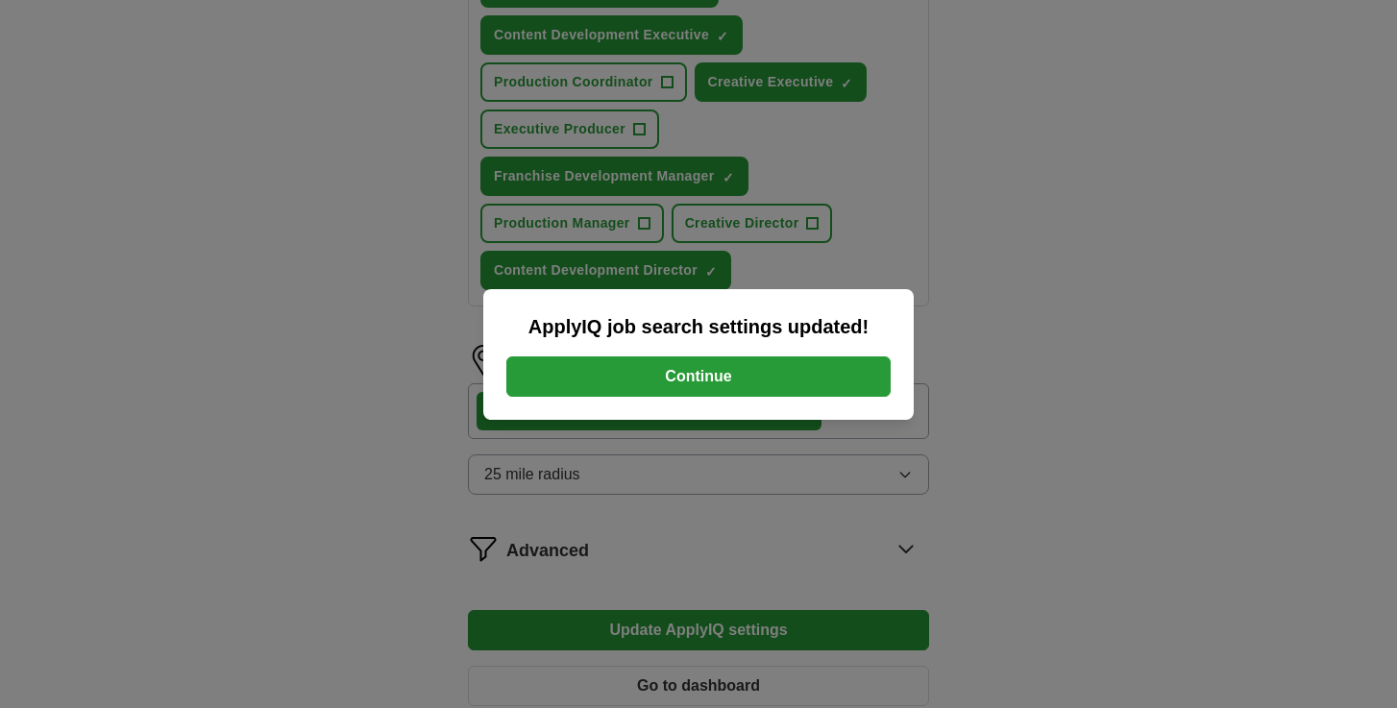
click at [718, 368] on button "Continue" at bounding box center [698, 377] width 384 height 40
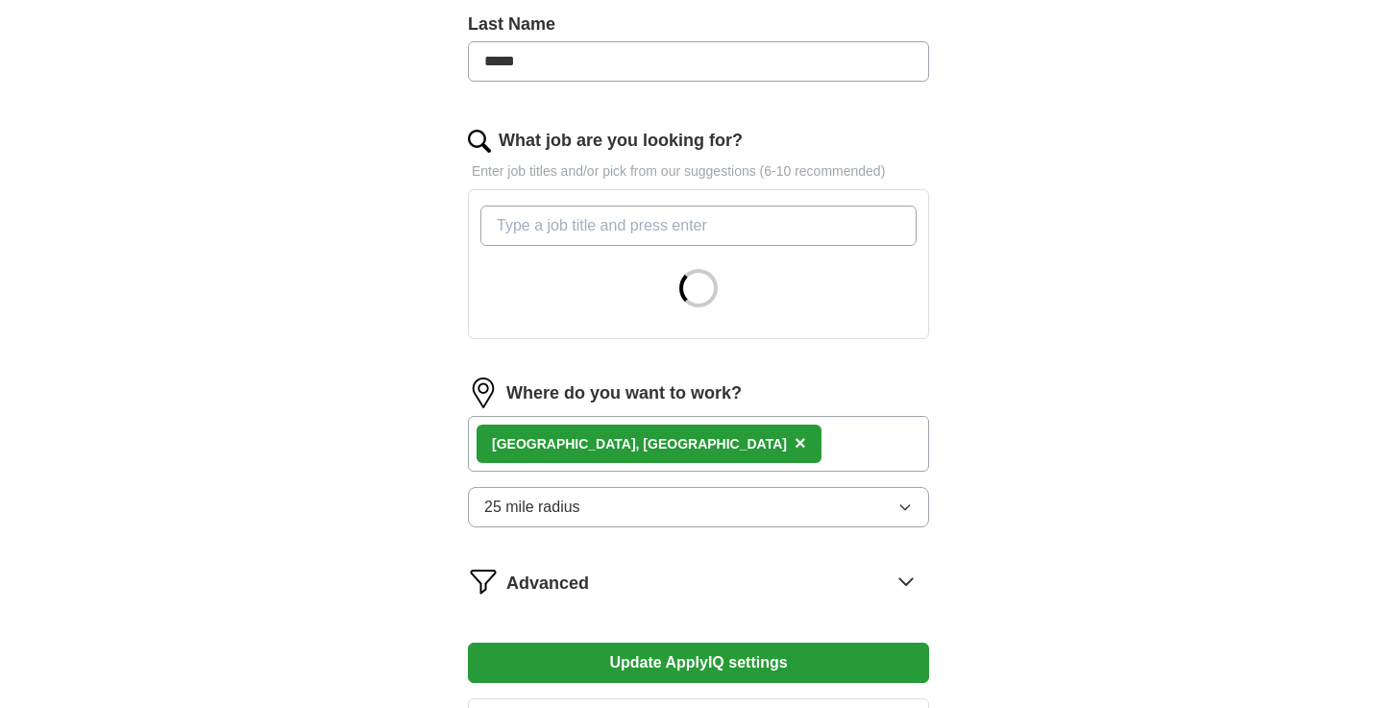
scroll to position [631, 0]
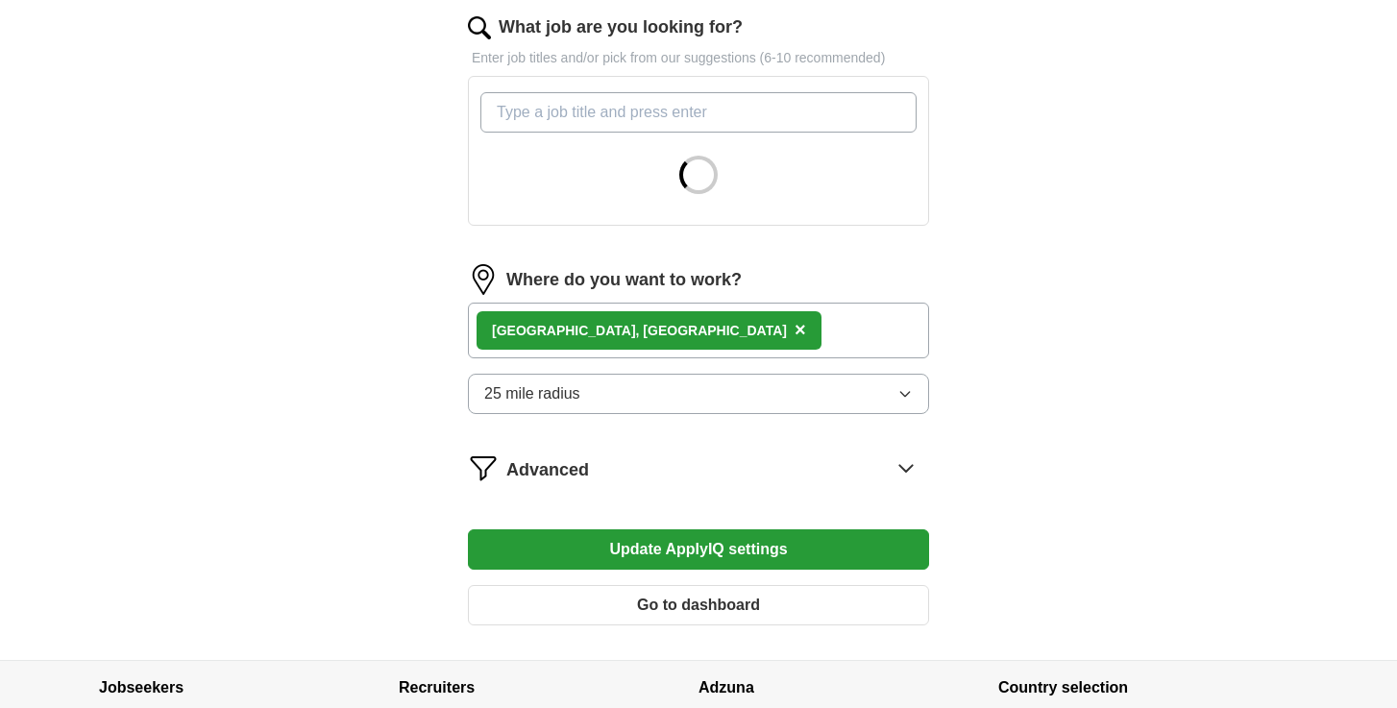
click at [841, 550] on button "Update ApplyIQ settings" at bounding box center [698, 550] width 461 height 40
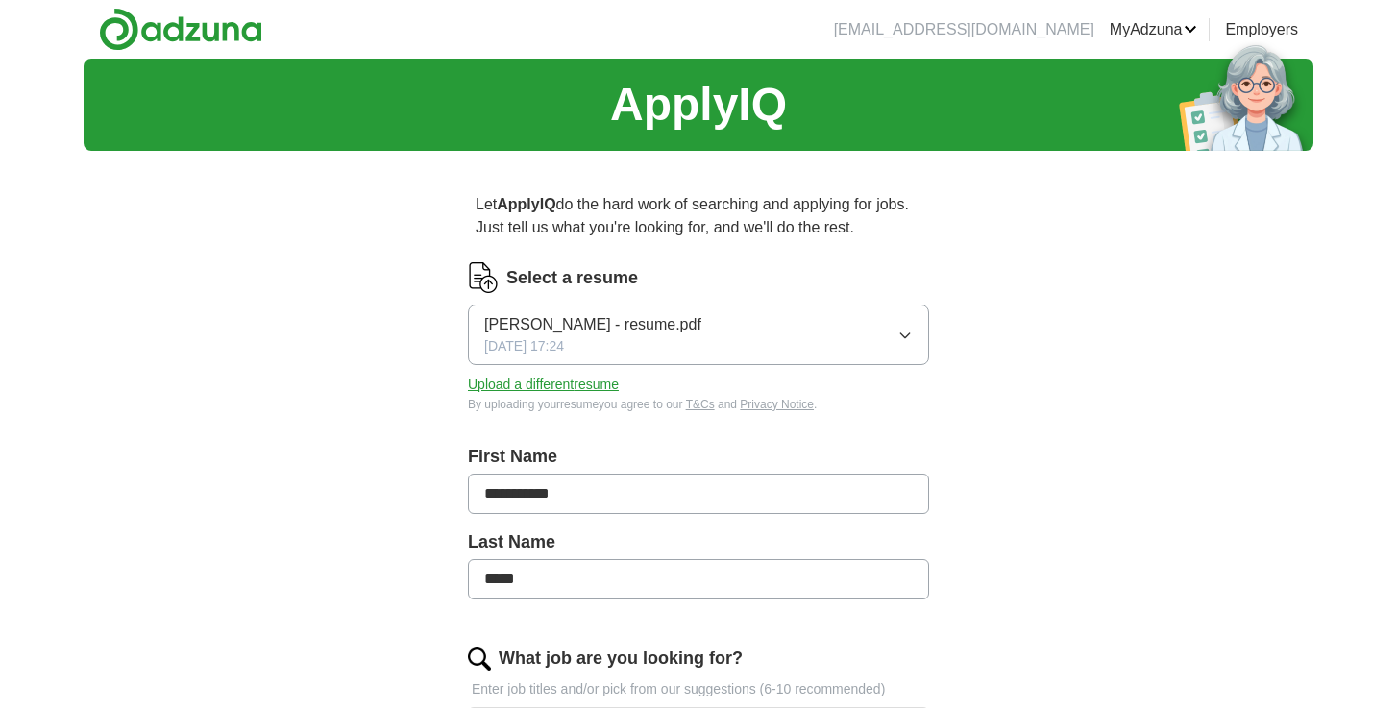
scroll to position [0, 0]
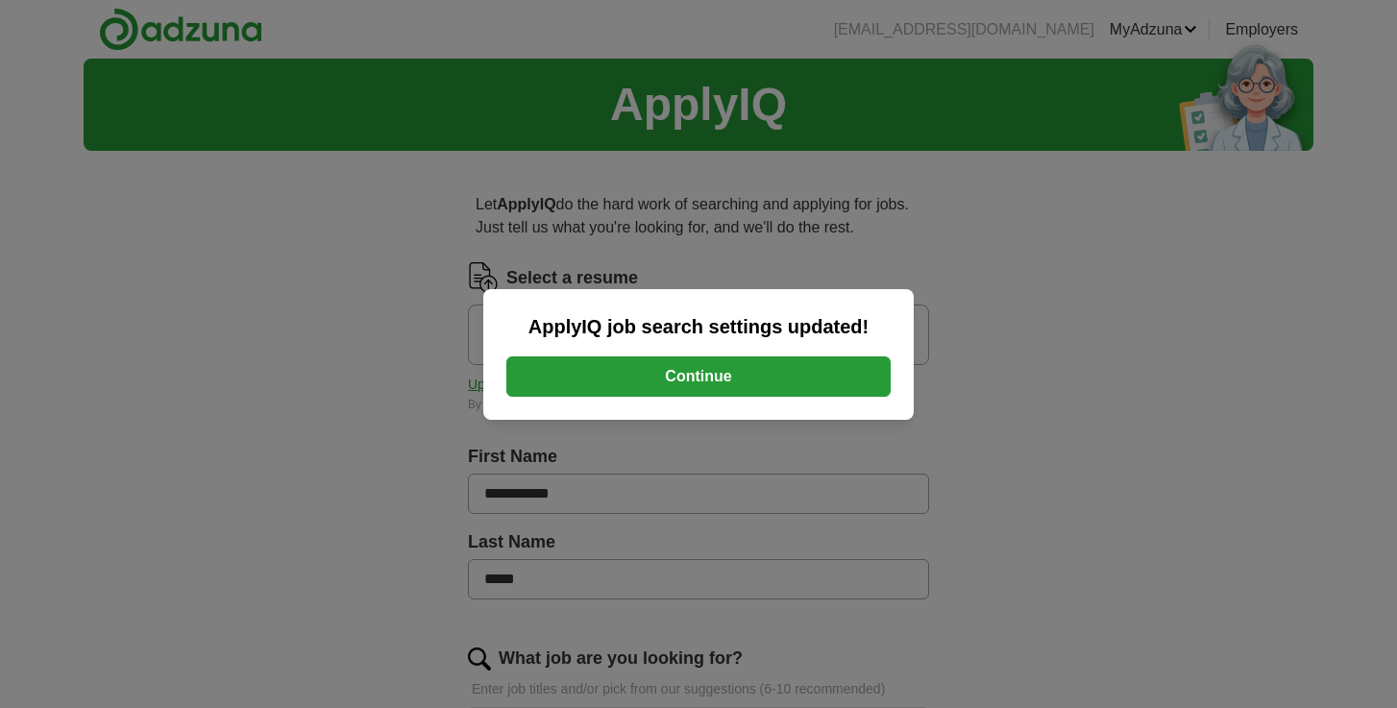
click at [668, 373] on button "Continue" at bounding box center [698, 377] width 384 height 40
